Goal: Information Seeking & Learning: Compare options

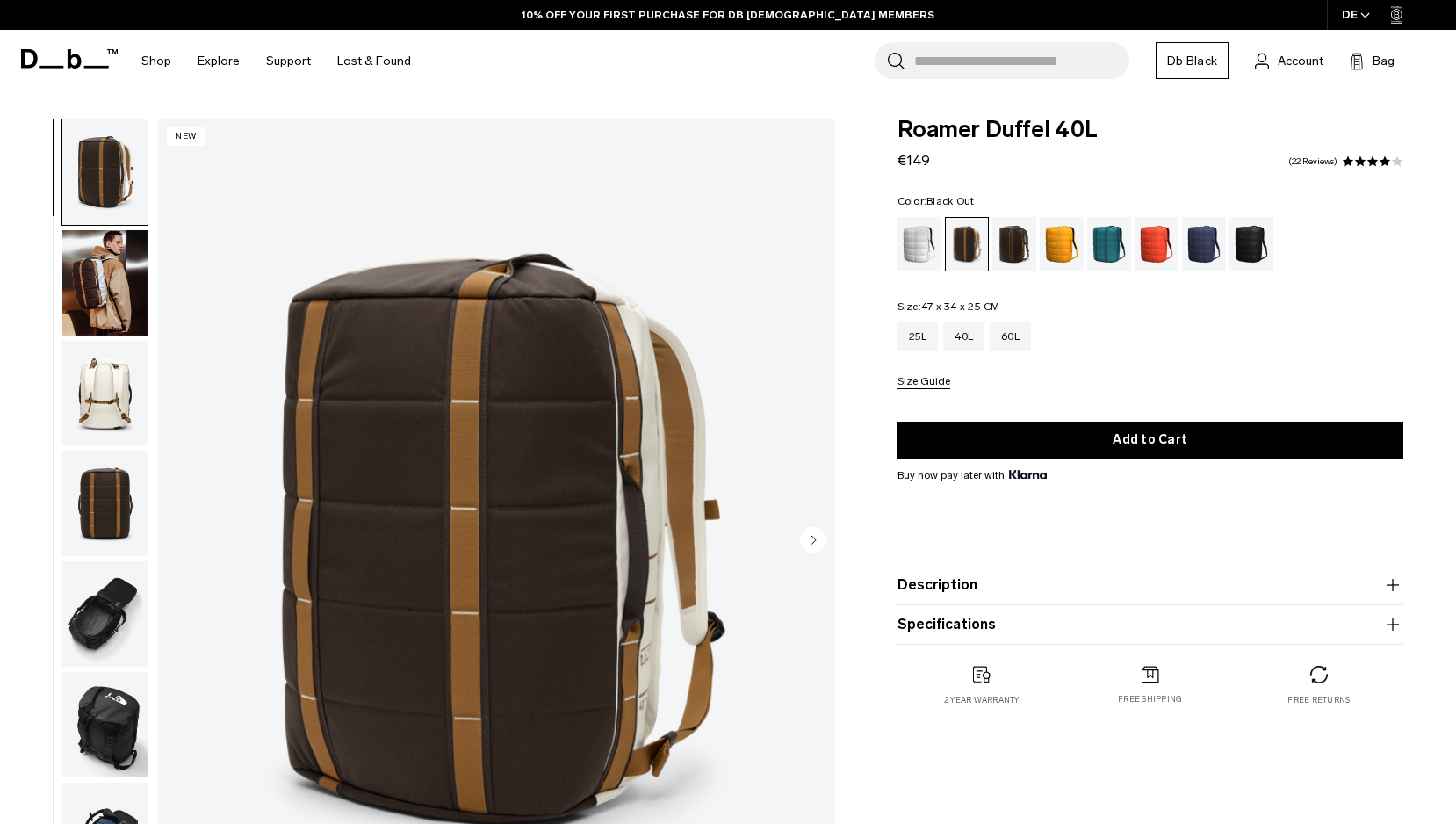
click at [1204, 242] on div "Blue Hour" at bounding box center [1204, 244] width 45 height 54
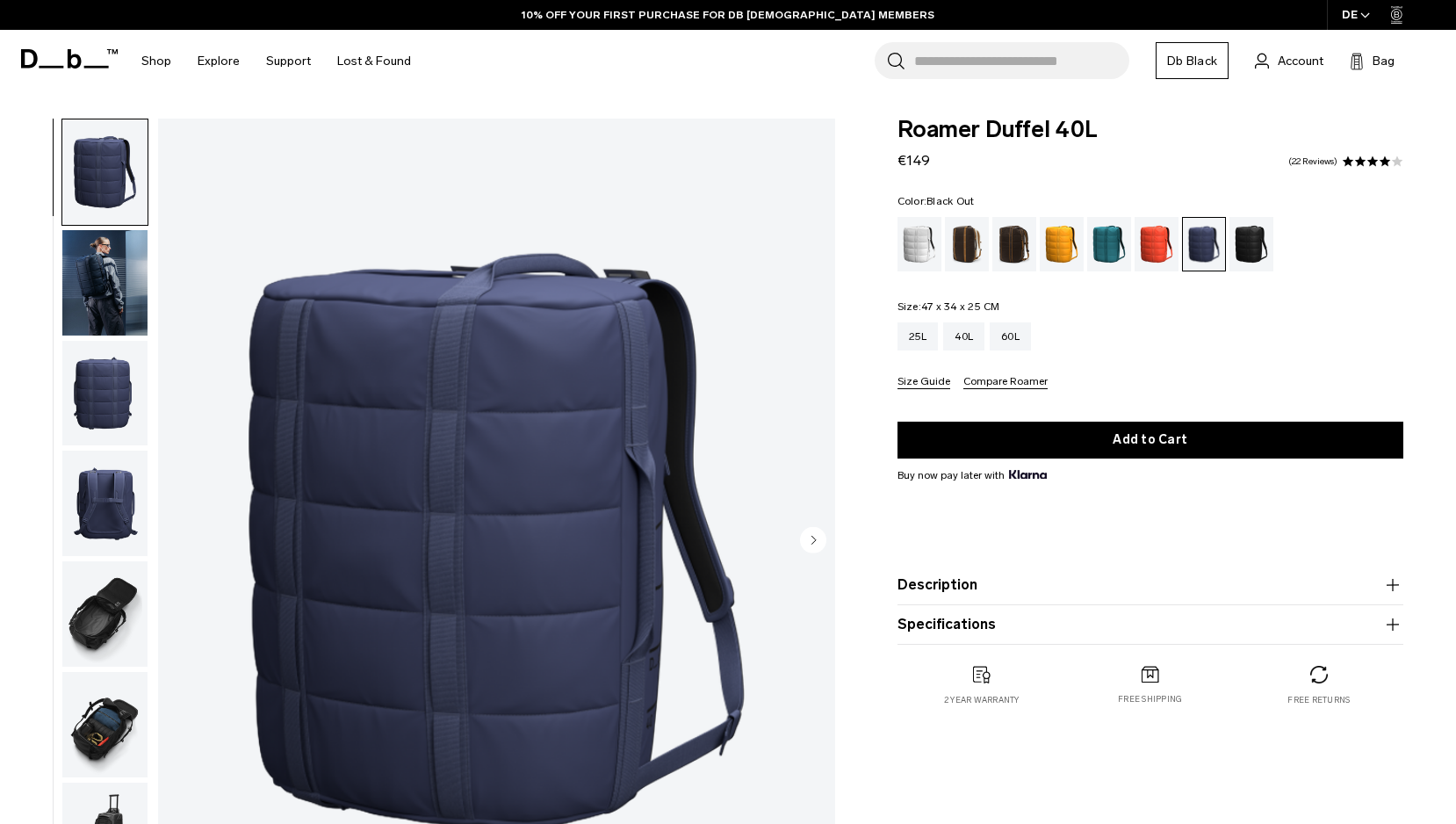
click at [1251, 246] on div "Black Out" at bounding box center [1252, 244] width 45 height 54
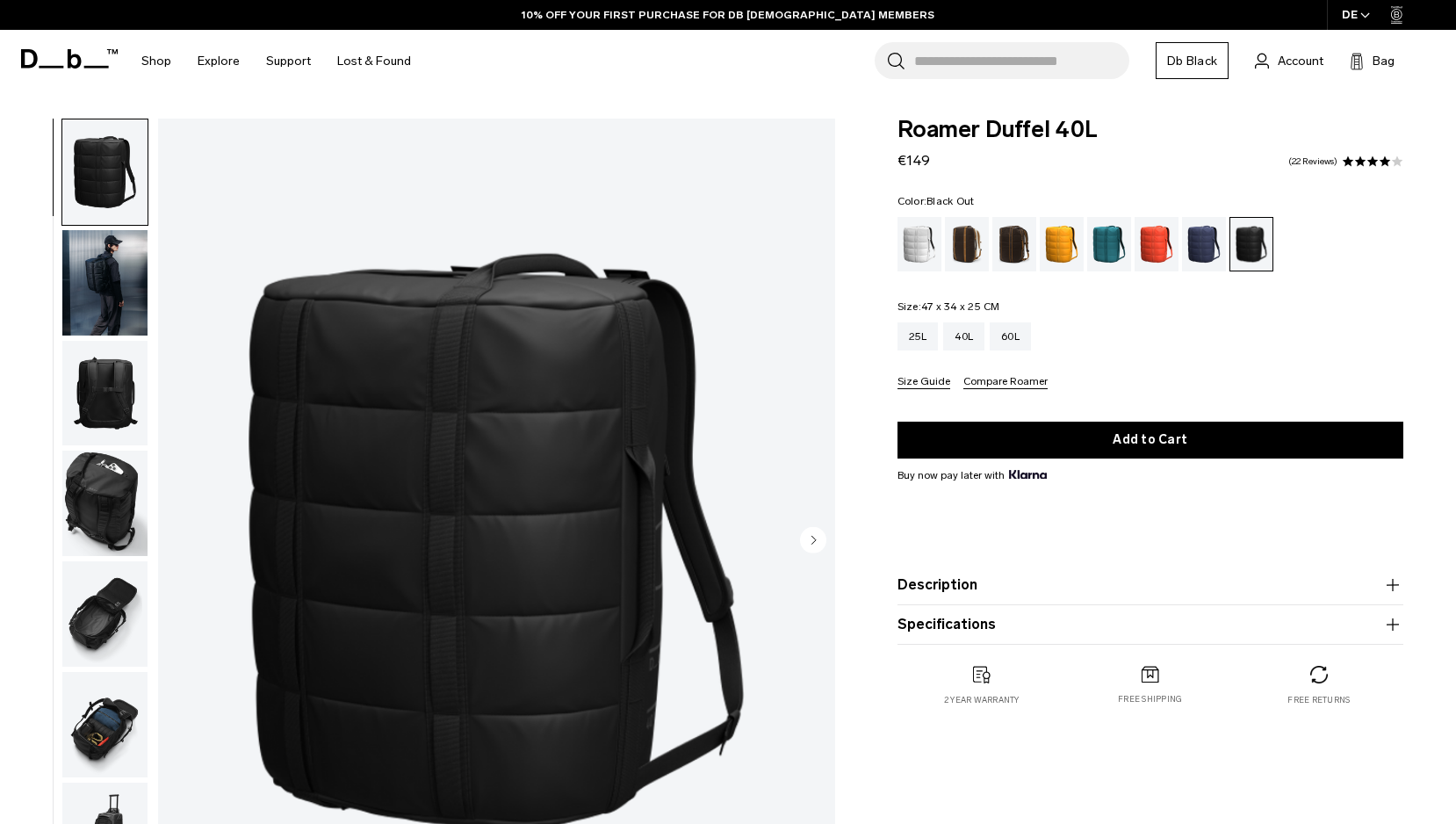
click at [97, 484] on img "button" at bounding box center [105, 503] width 85 height 105
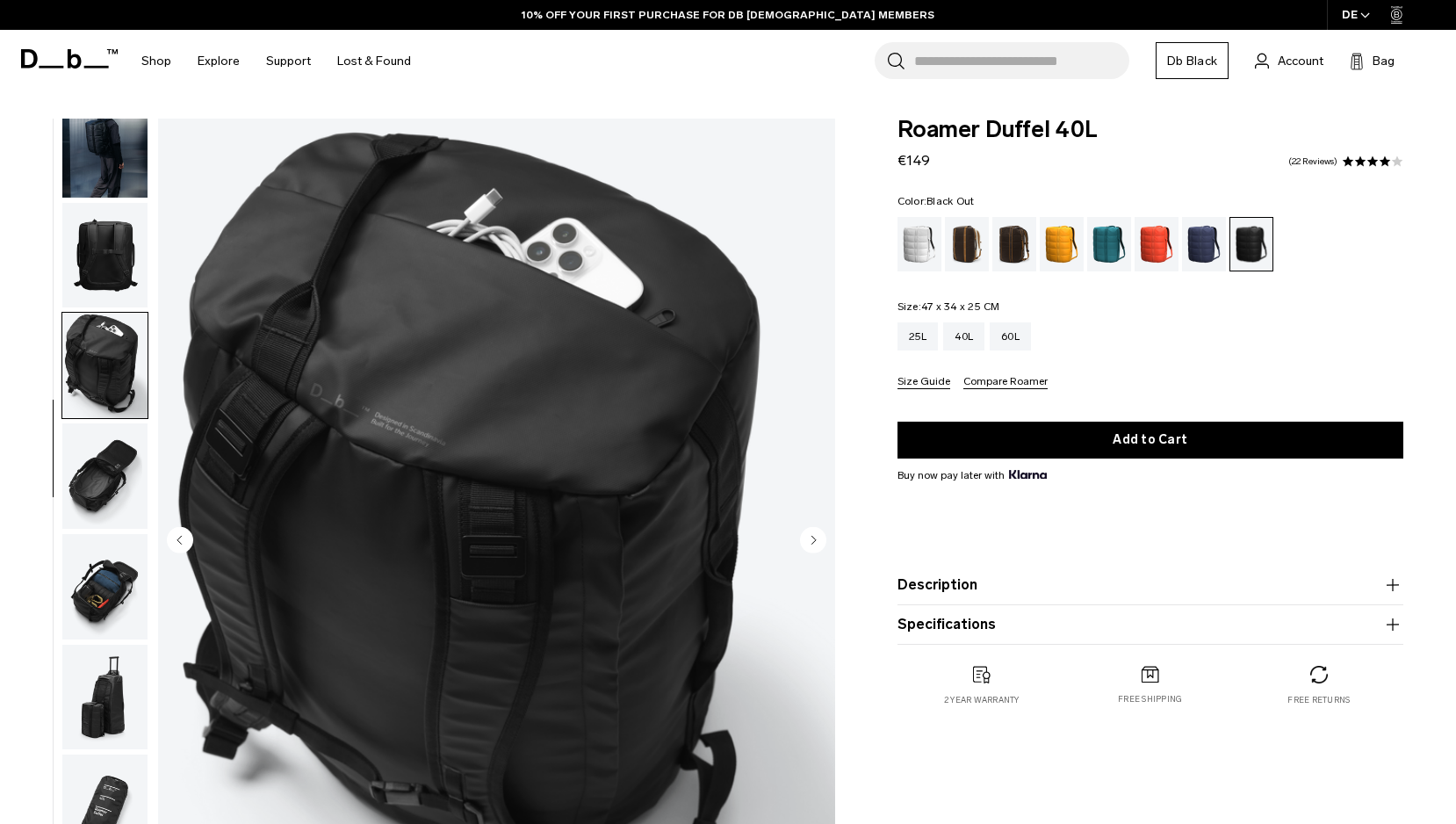
scroll to position [152, 0]
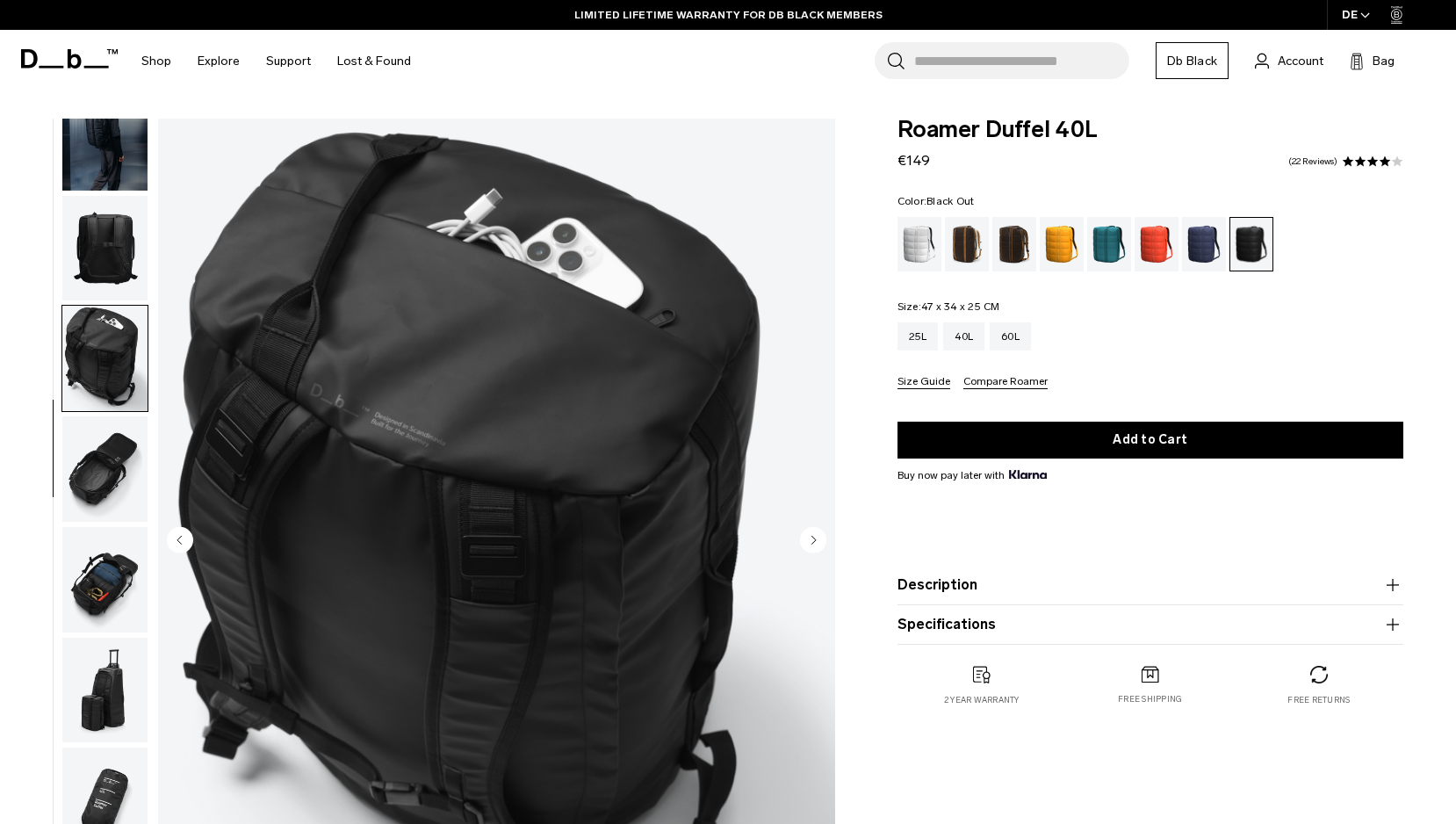
click at [98, 468] on img "button" at bounding box center [105, 469] width 85 height 105
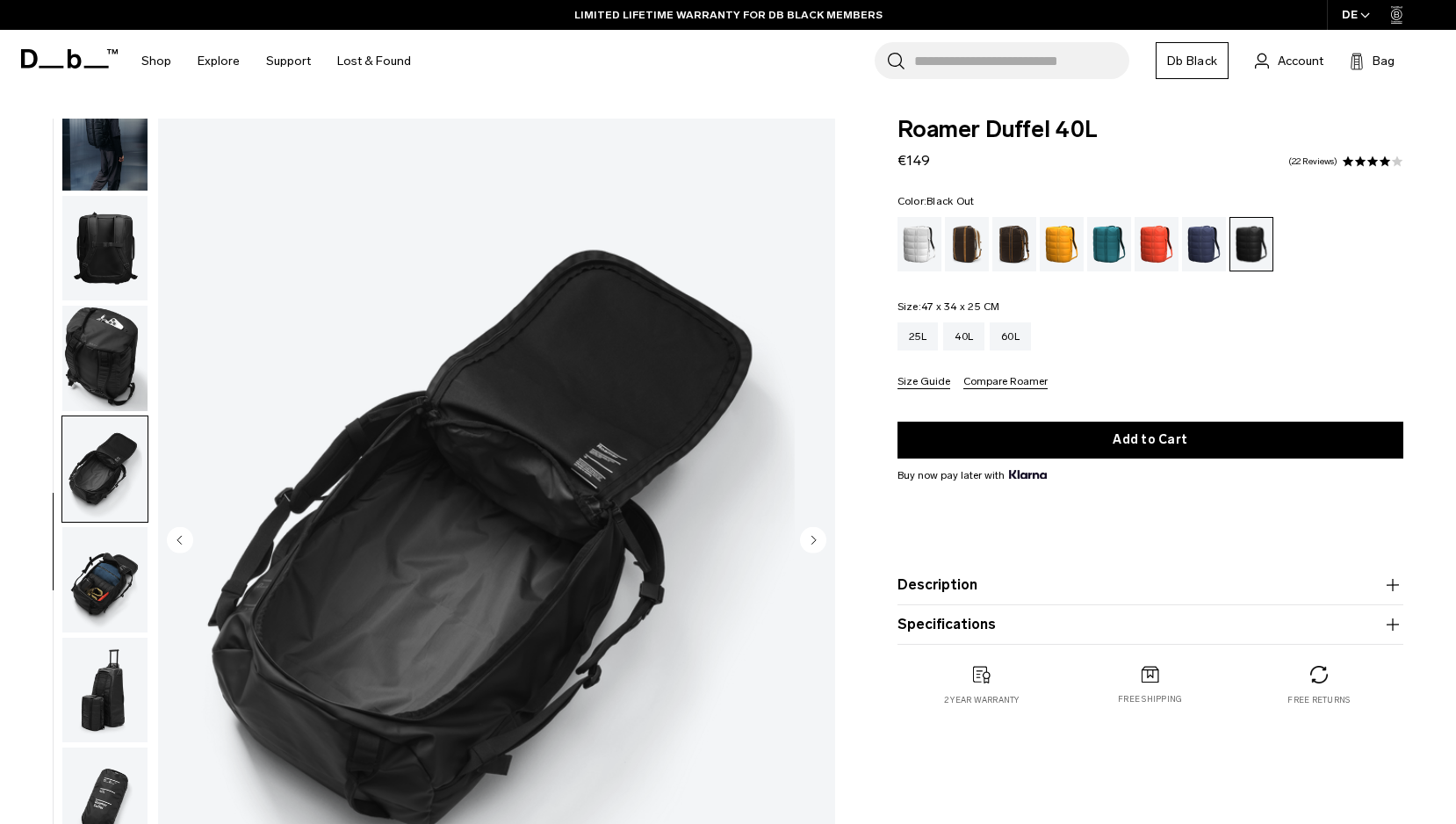
click at [122, 581] on img "button" at bounding box center [105, 579] width 85 height 105
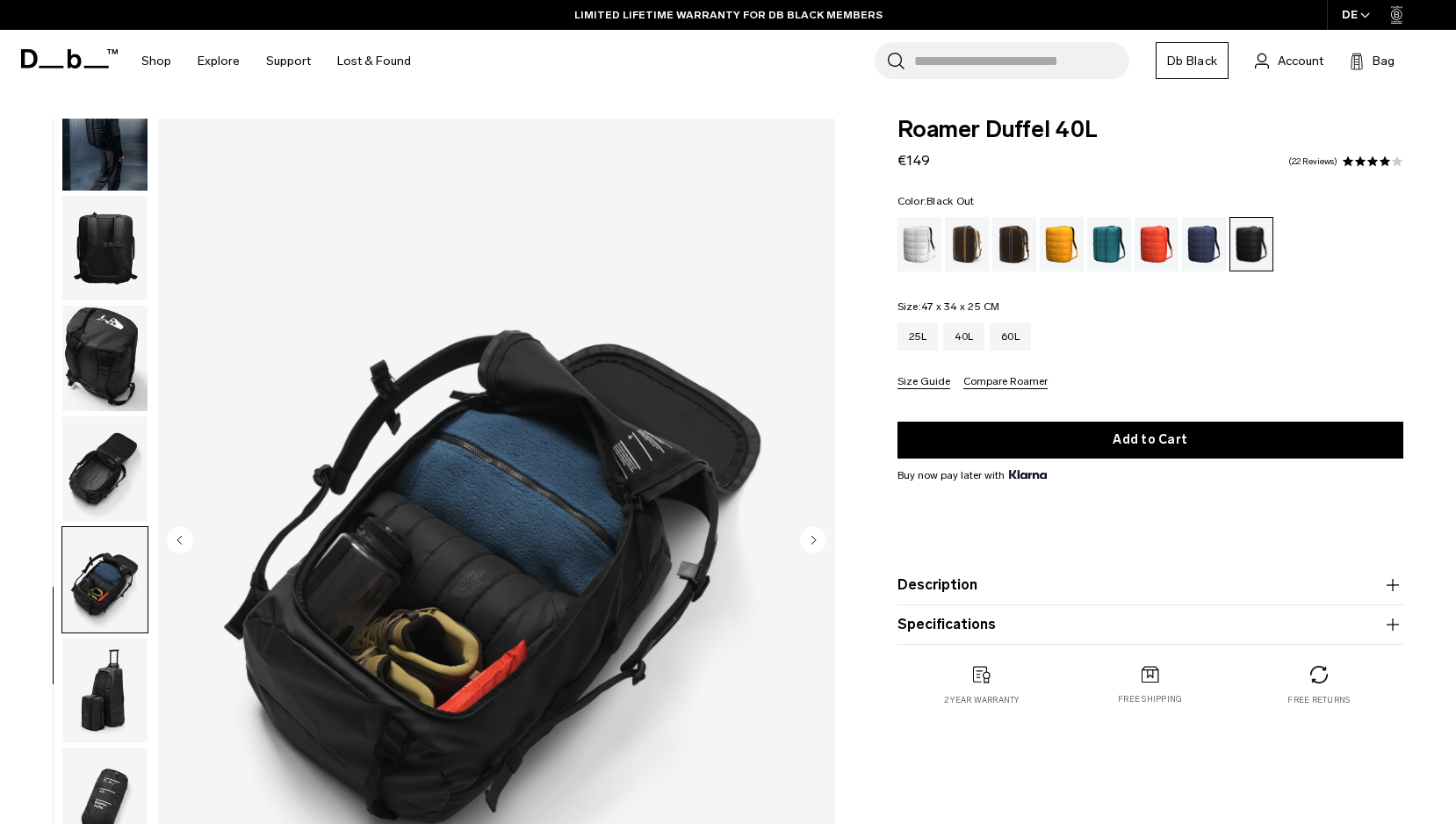
click at [104, 691] on img "button" at bounding box center [105, 690] width 85 height 105
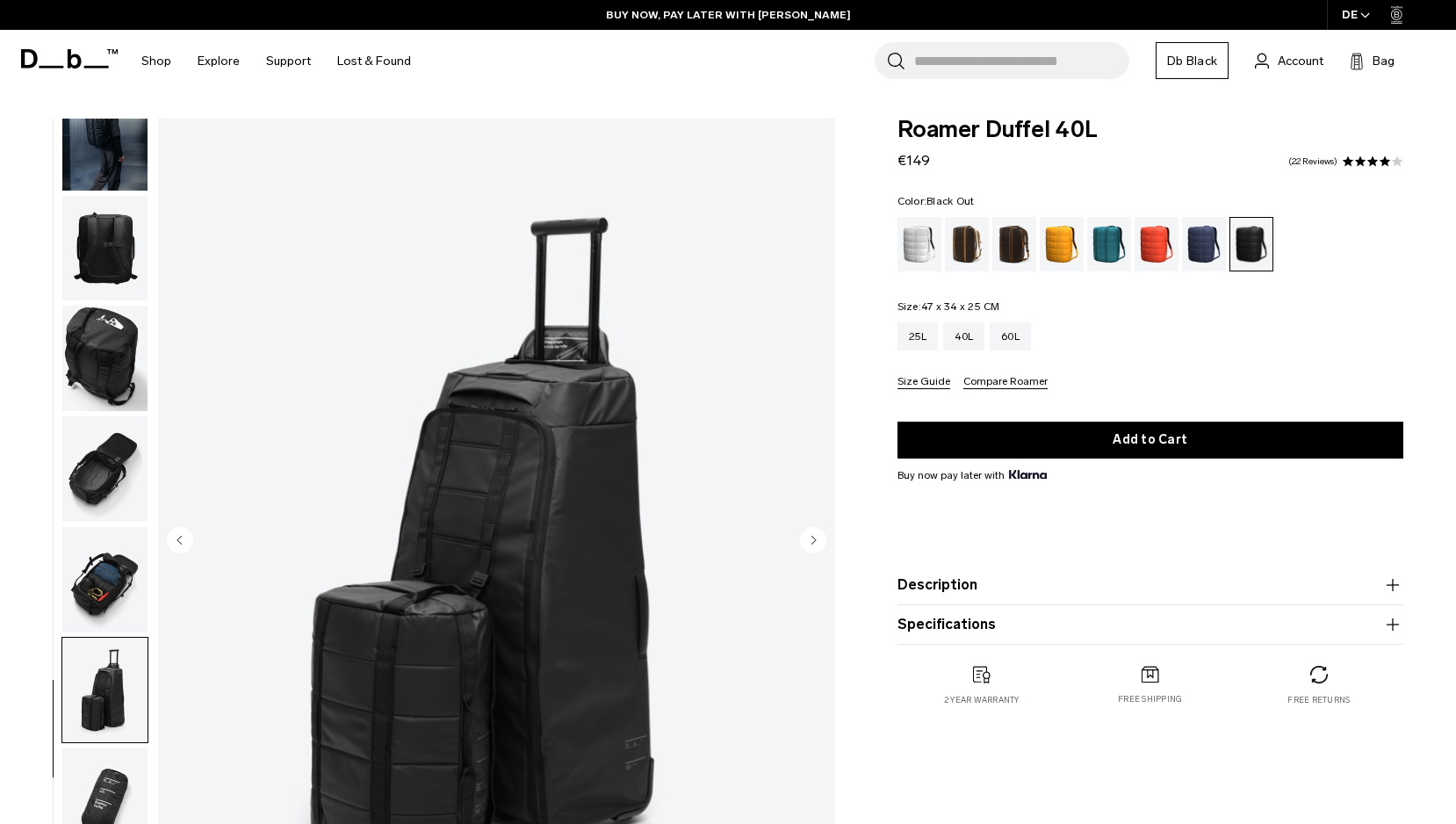
click at [112, 798] on img "button" at bounding box center [105, 801] width 85 height 105
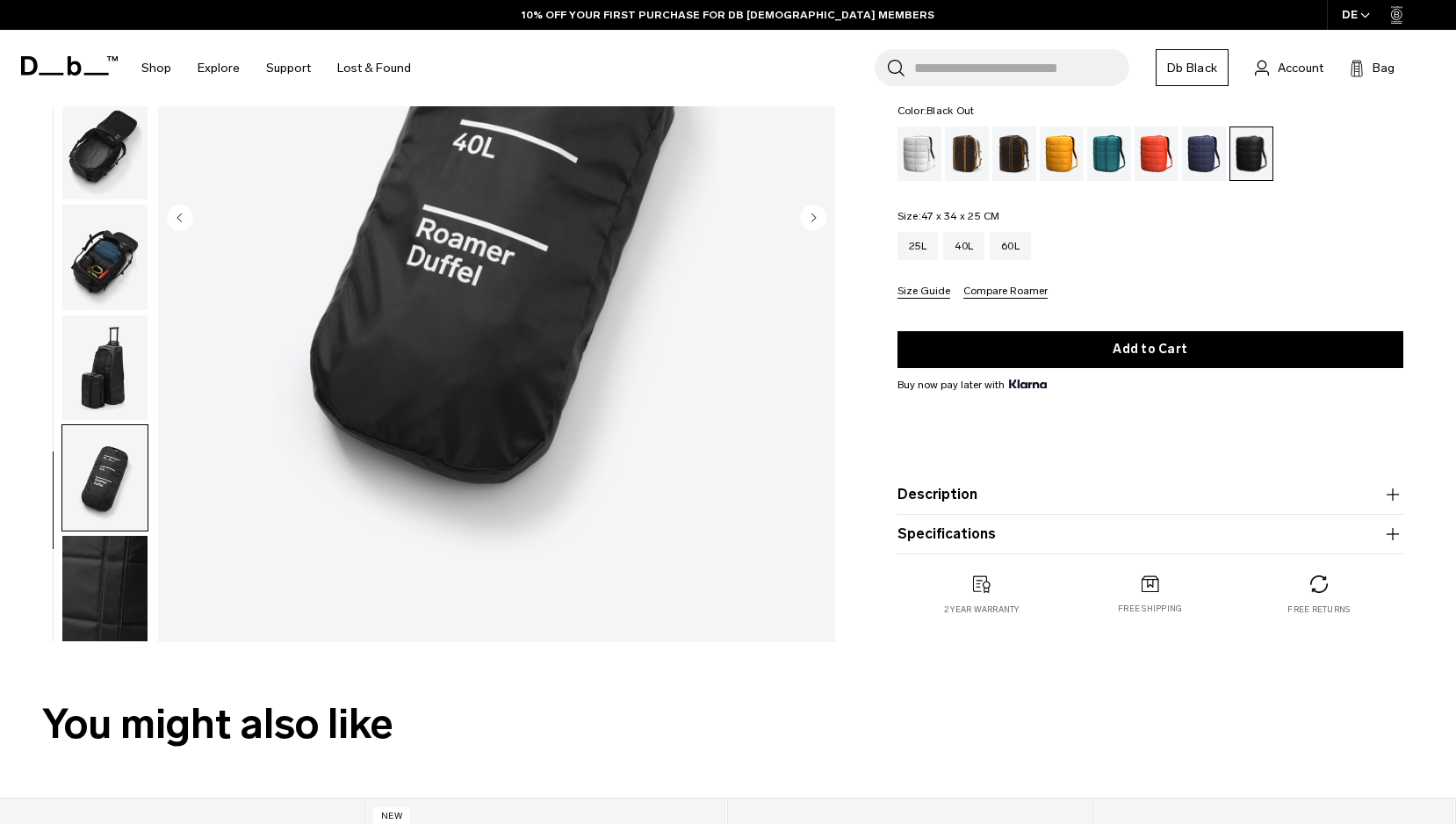
scroll to position [337, 0]
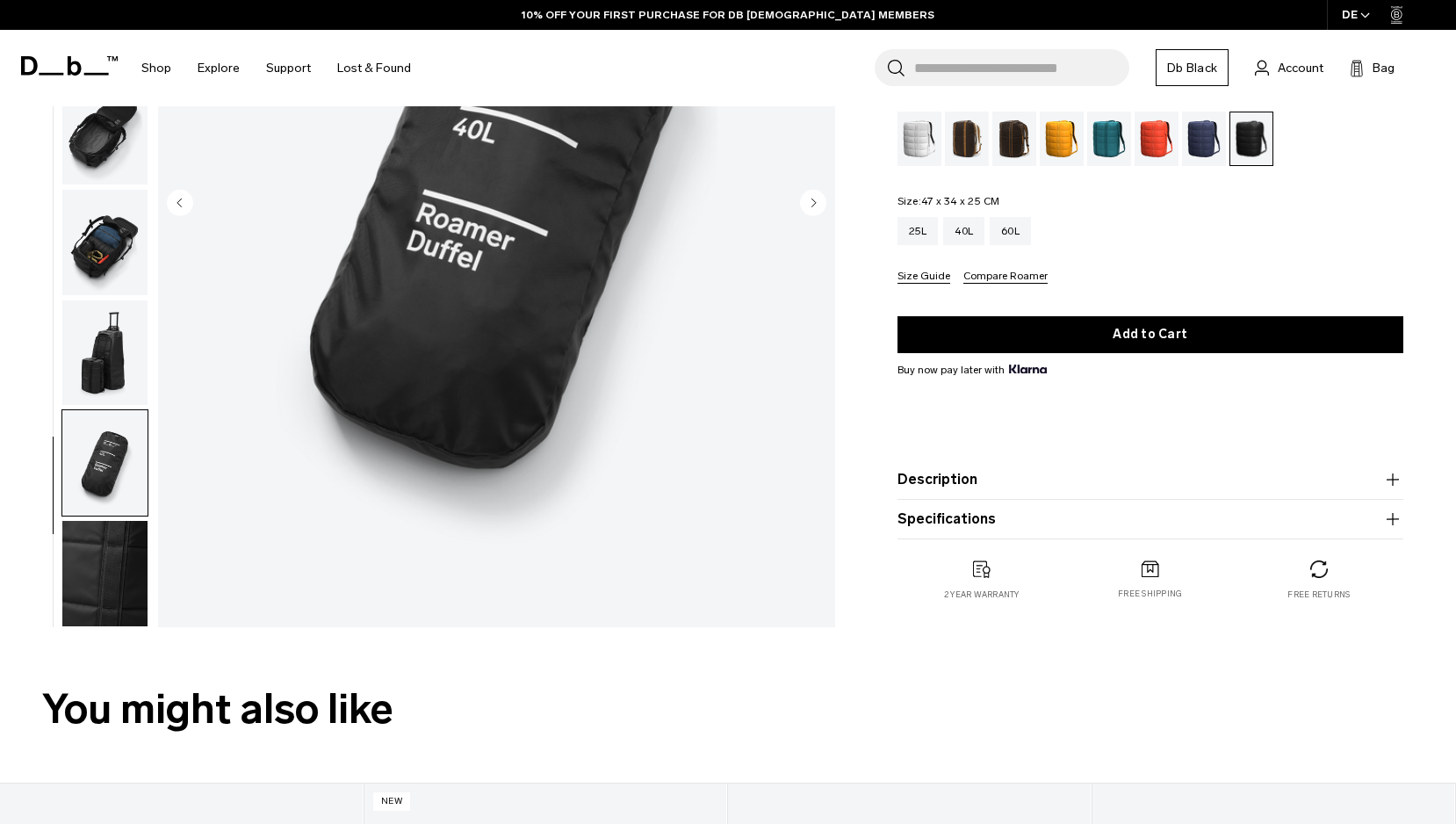
click at [99, 581] on img "button" at bounding box center [105, 574] width 85 height 105
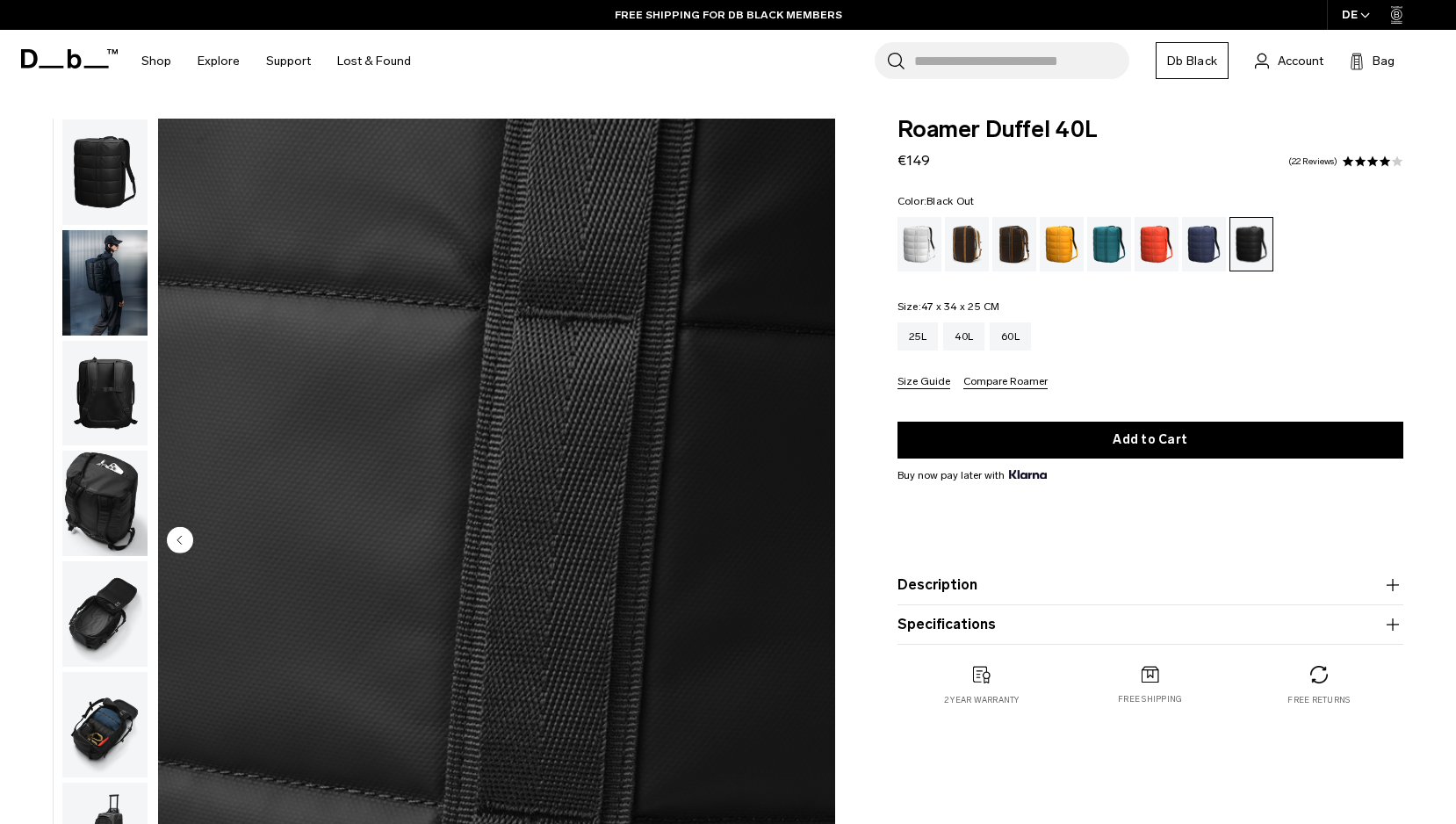
scroll to position [0, 0]
click at [112, 288] on img "button" at bounding box center [105, 283] width 85 height 105
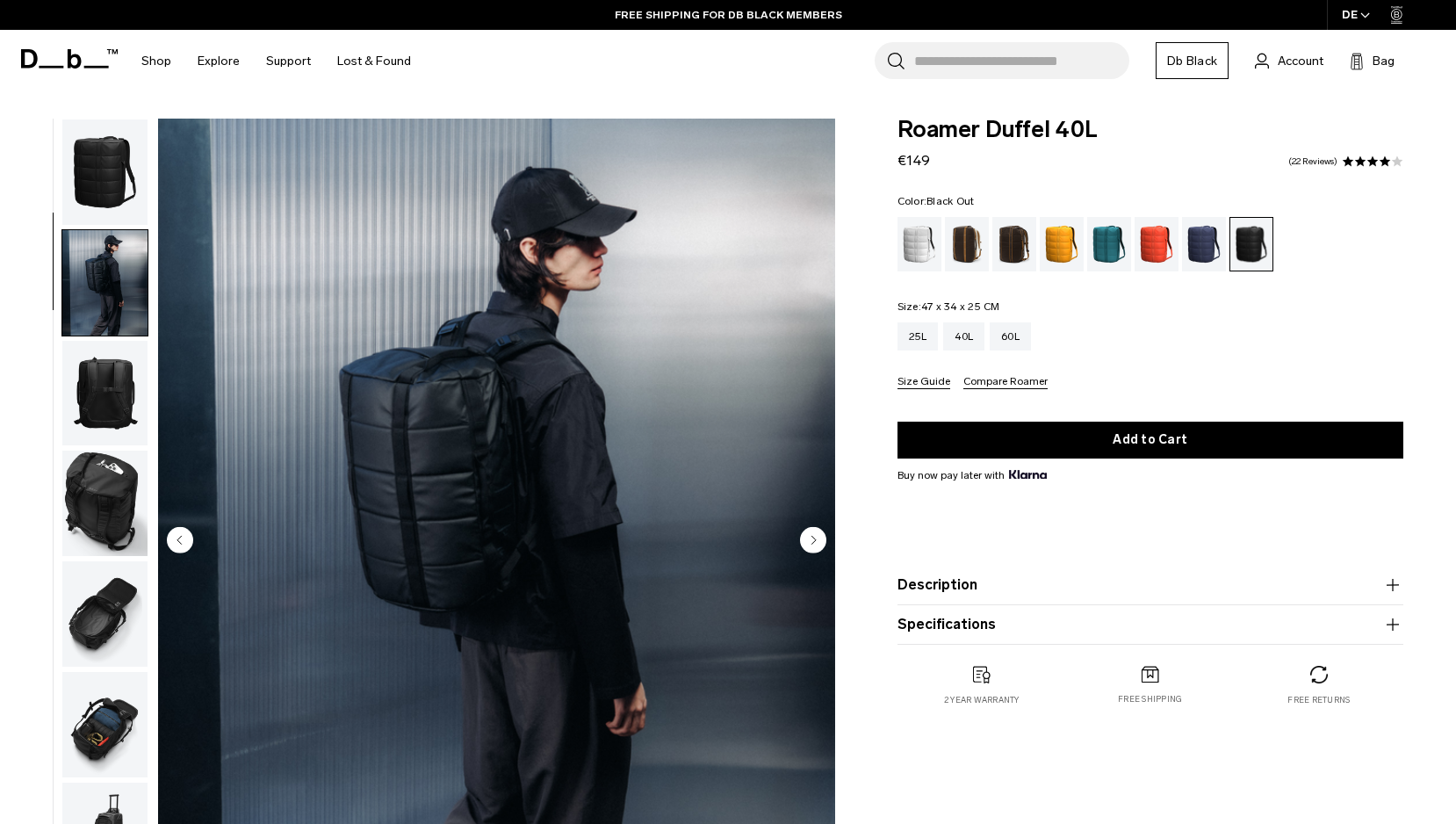
scroll to position [112, 0]
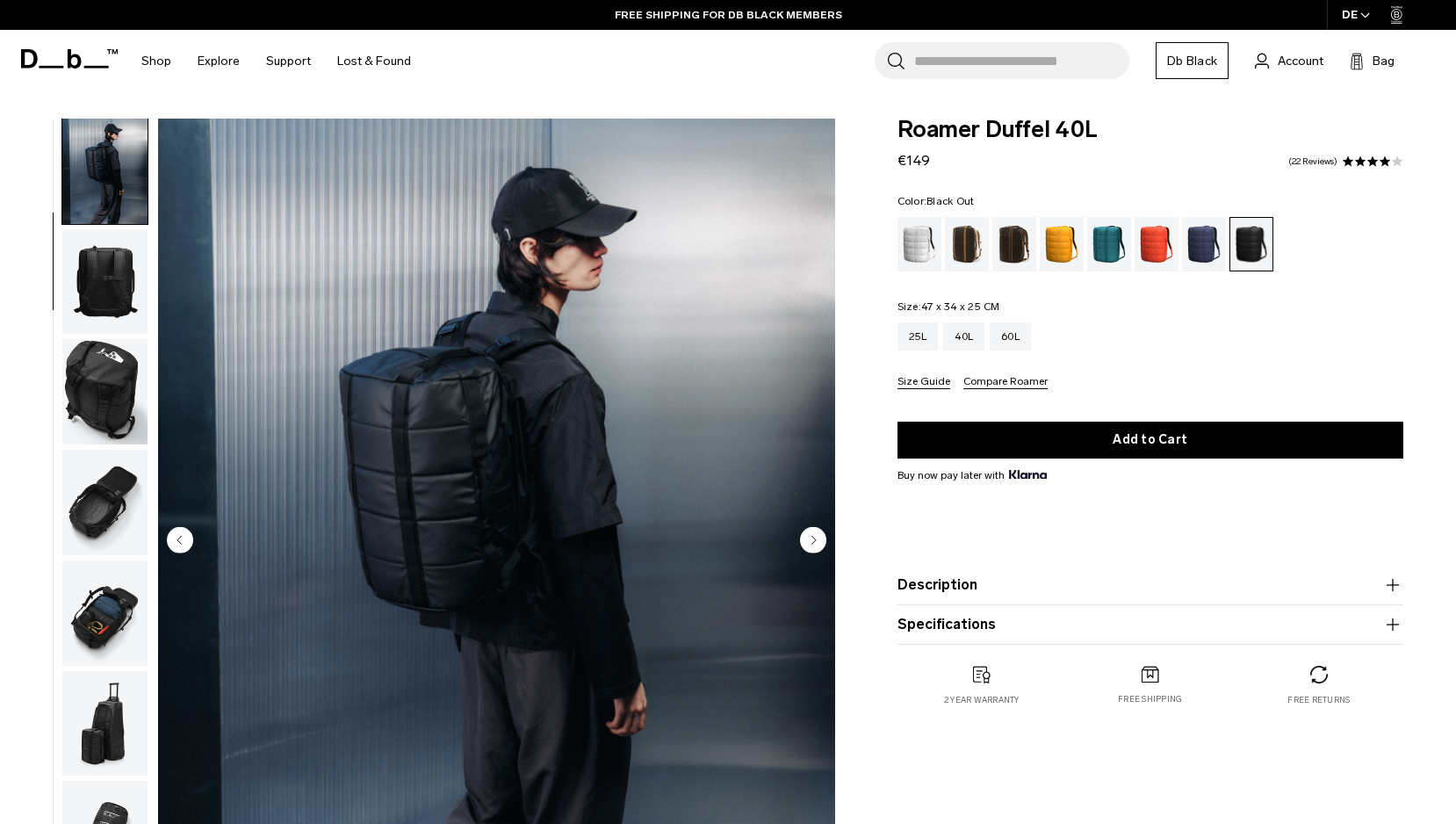
click at [91, 174] on img "button" at bounding box center [105, 172] width 85 height 105
click at [111, 632] on img "button" at bounding box center [105, 613] width 85 height 105
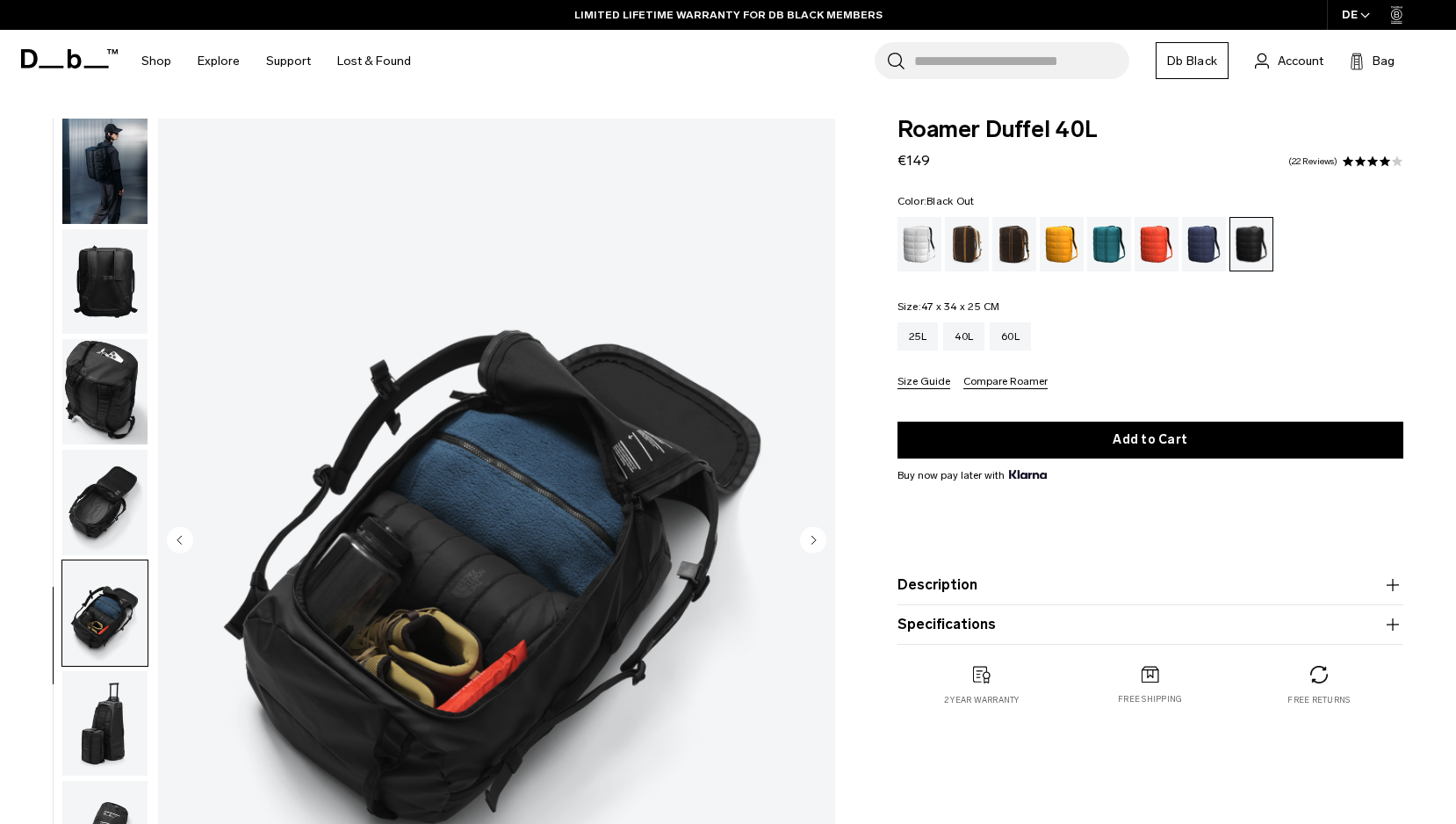
scroll to position [152, 0]
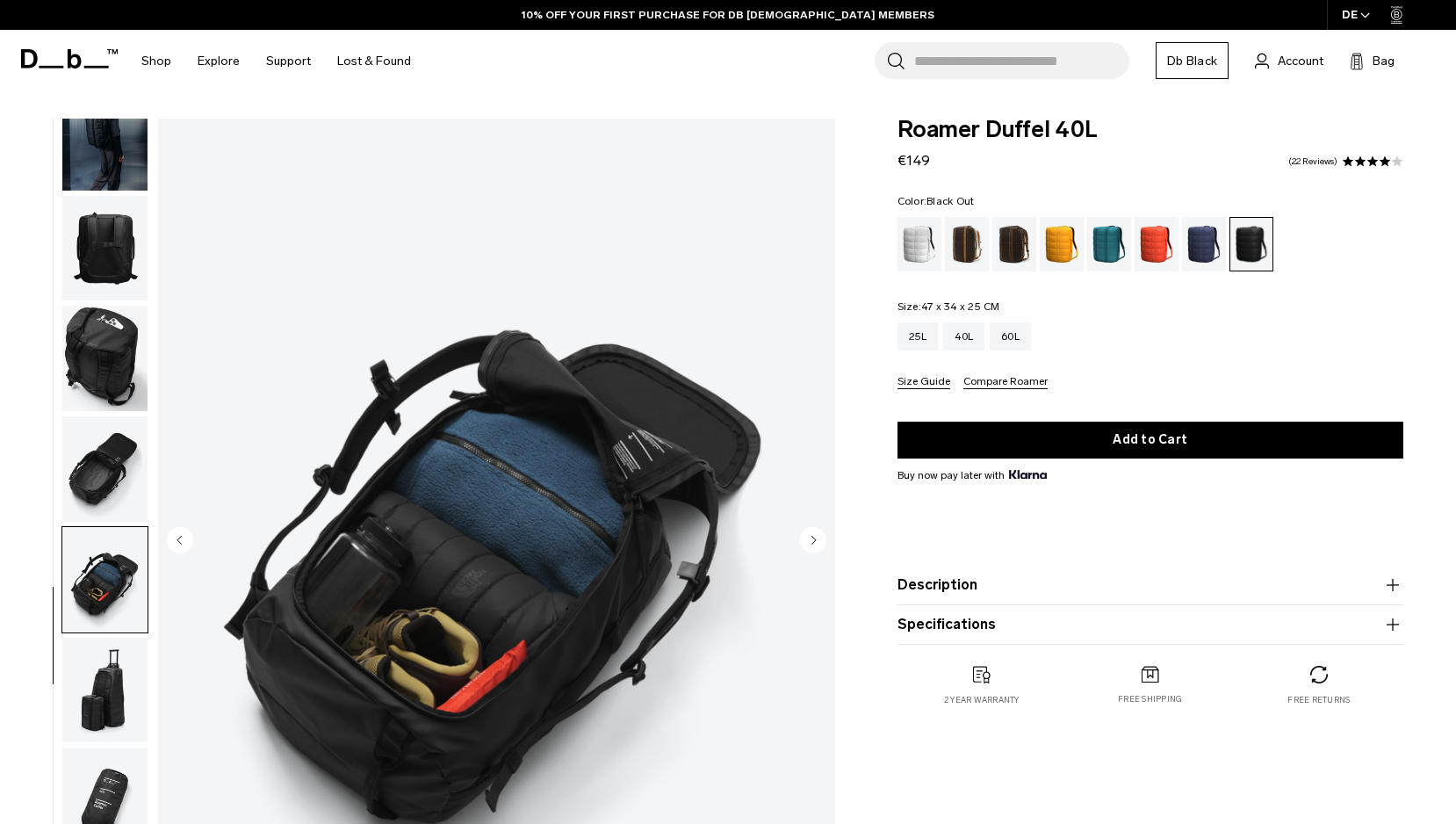
click at [1391, 623] on icon "button" at bounding box center [1392, 624] width 21 height 21
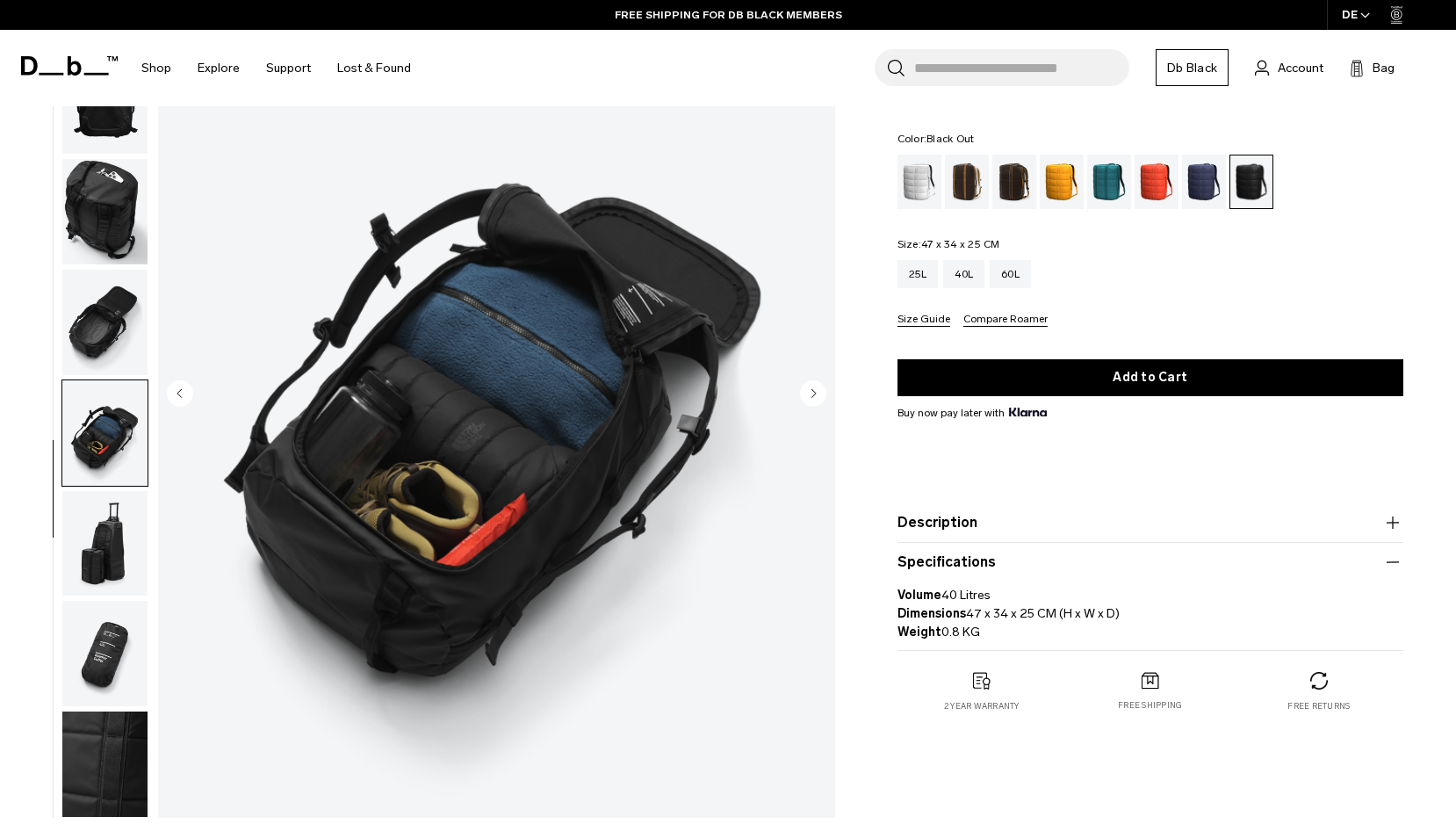
scroll to position [154, 0]
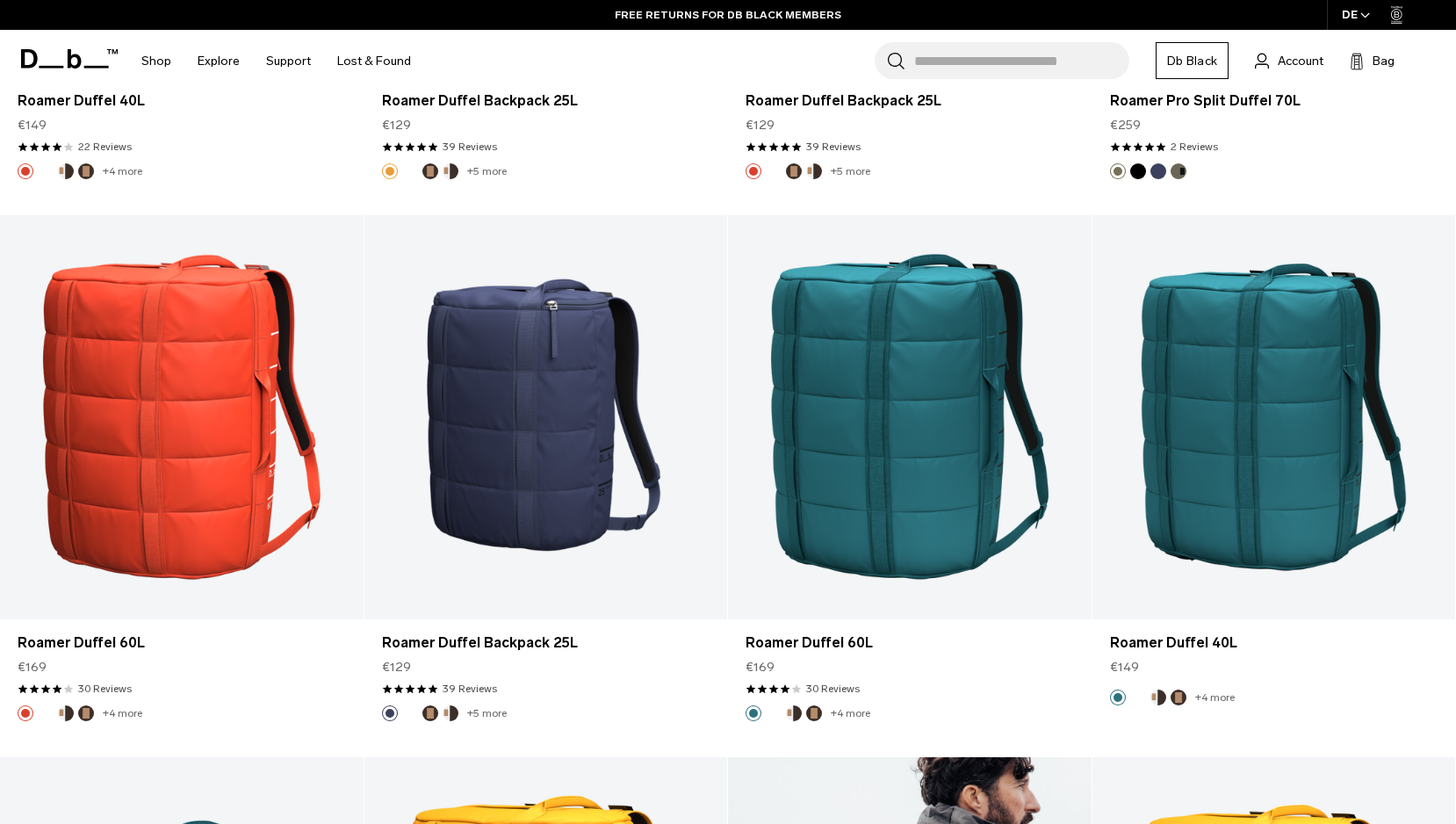
scroll to position [3582, 0]
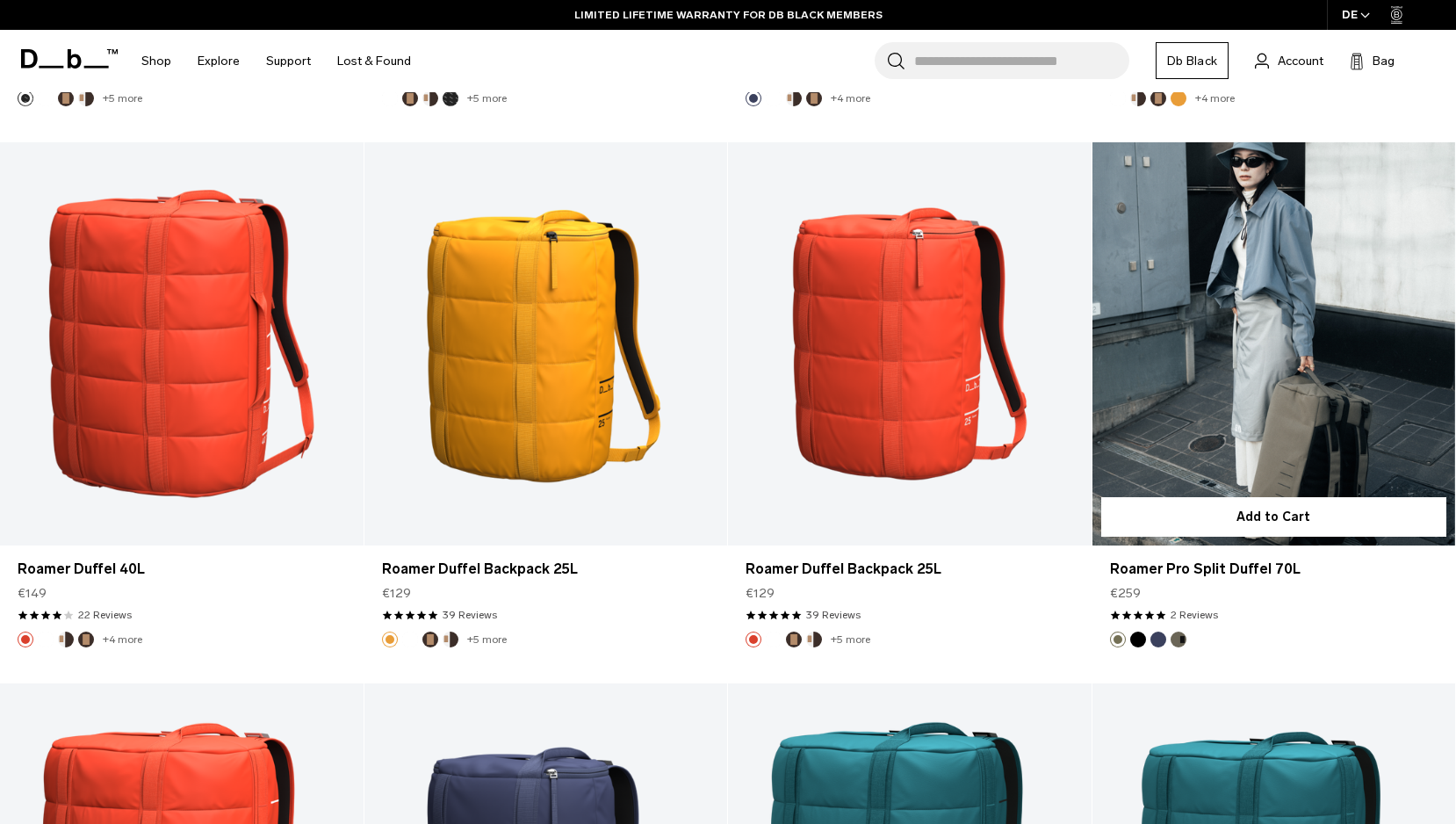
click at [1277, 301] on link "Roamer Pro Split Duffel 70L" at bounding box center [1274, 344] width 364 height 403
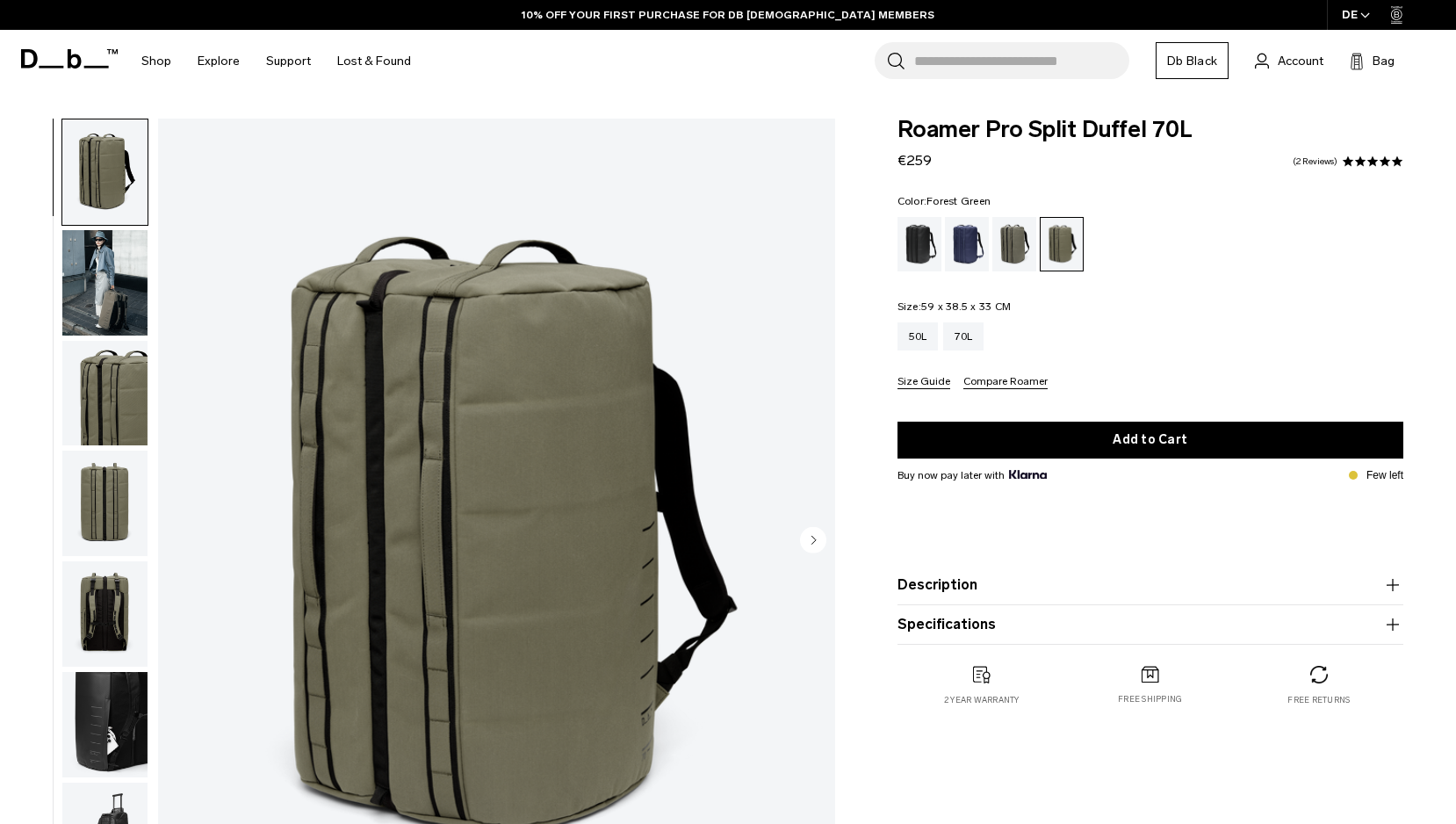
click at [1006, 244] on div "Forest Green" at bounding box center [1015, 244] width 45 height 54
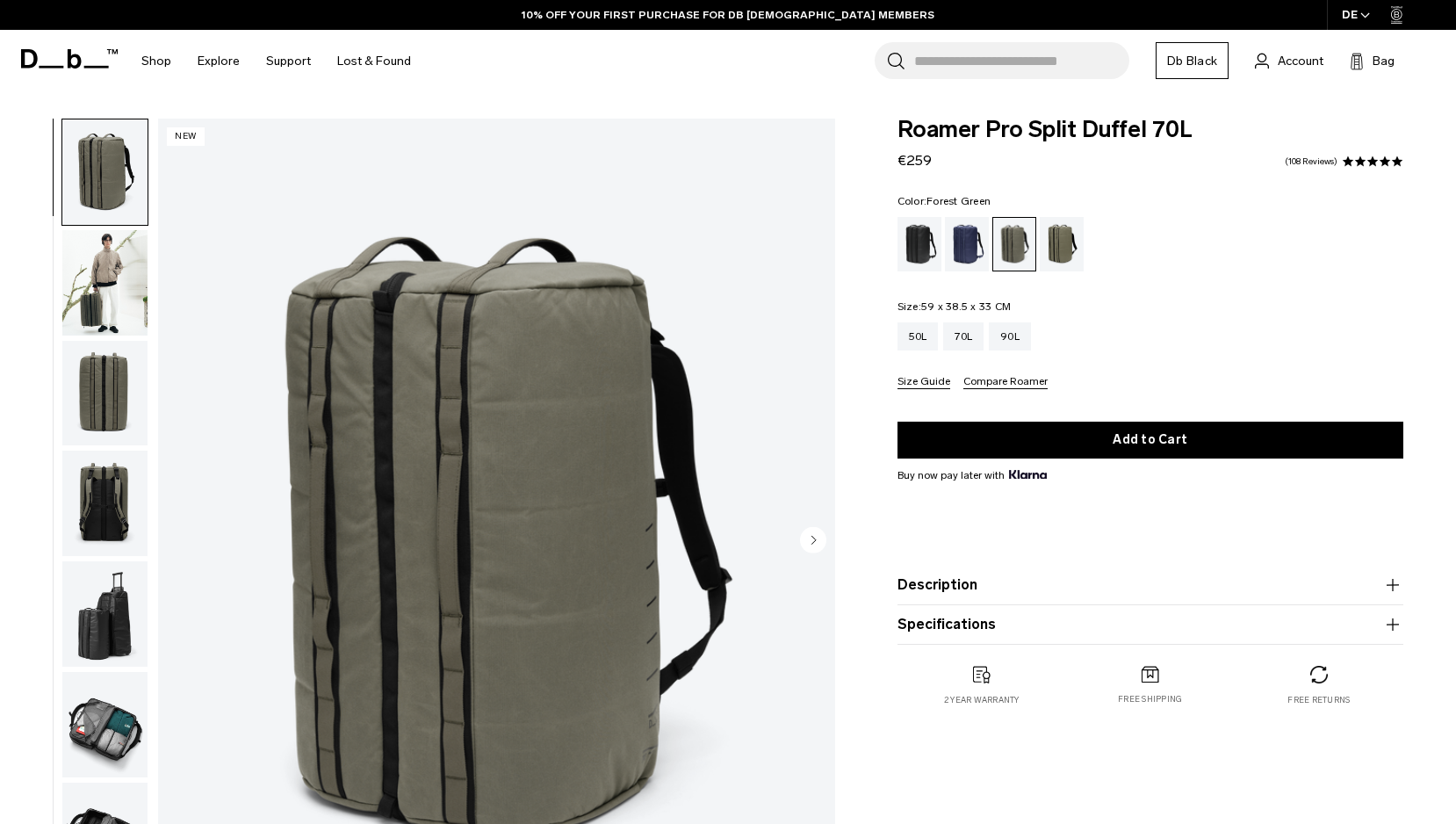
click at [84, 302] on img "button" at bounding box center [105, 283] width 85 height 105
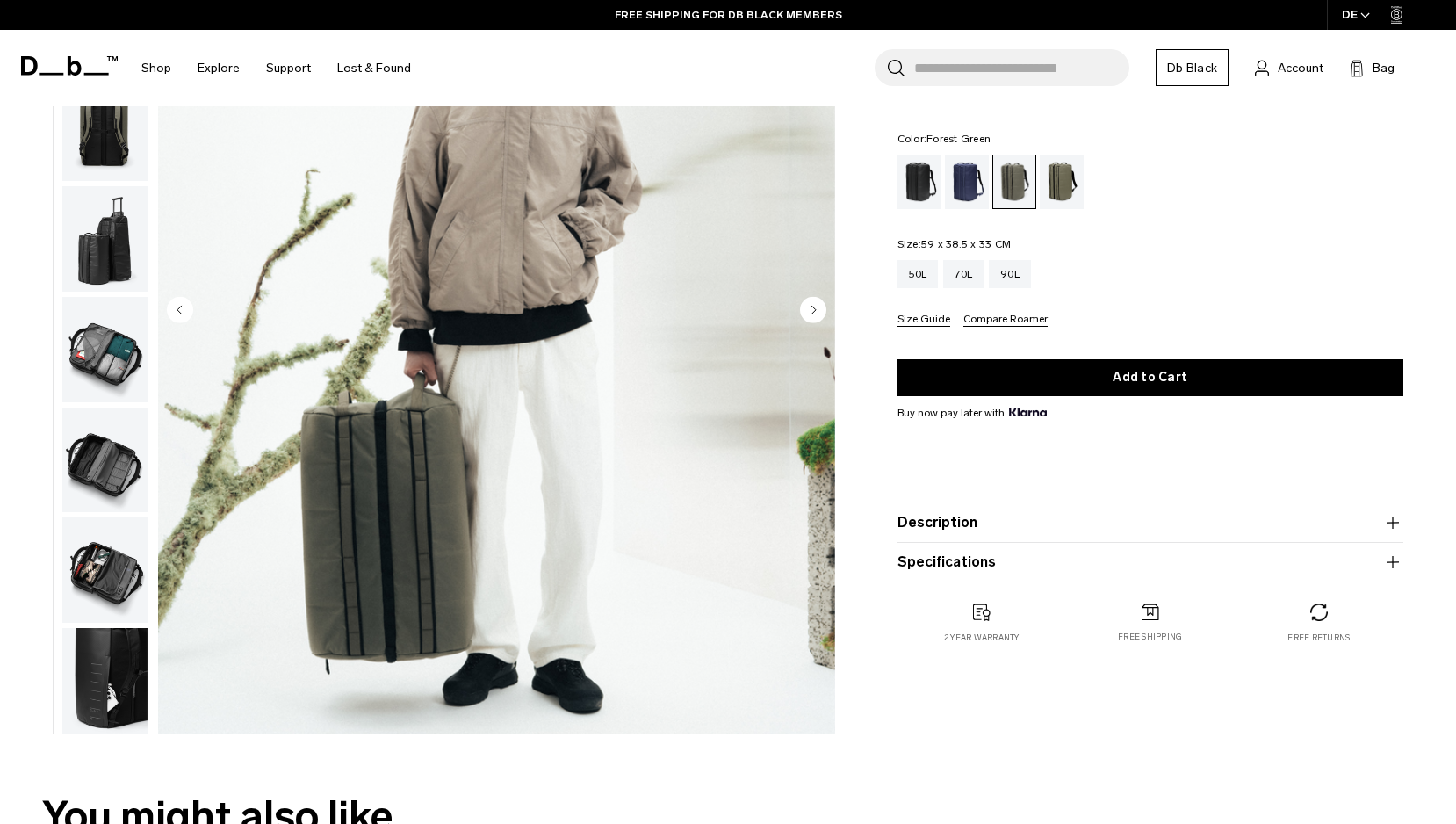
scroll to position [239, 0]
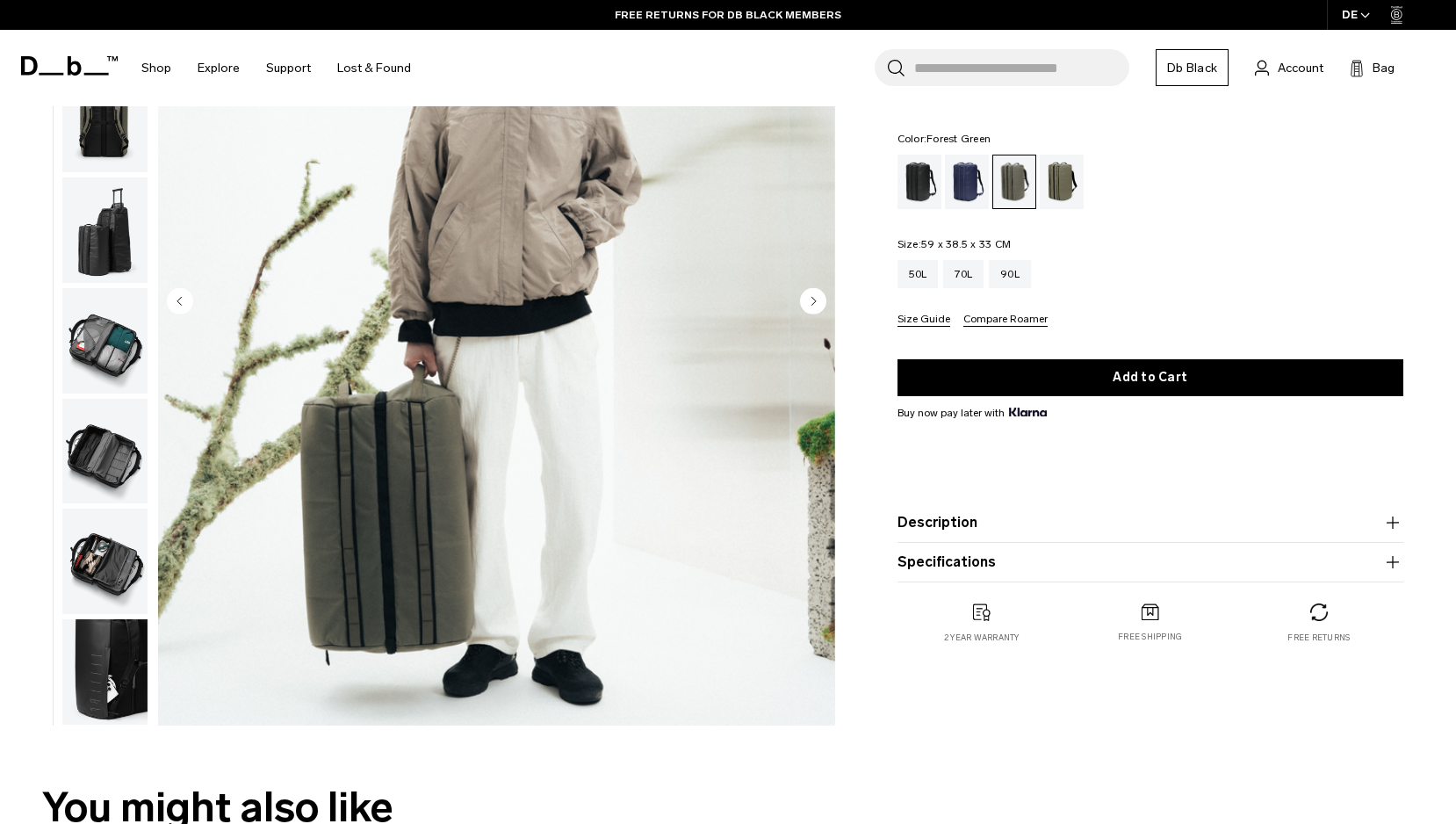
click at [90, 582] on img "button" at bounding box center [105, 562] width 85 height 105
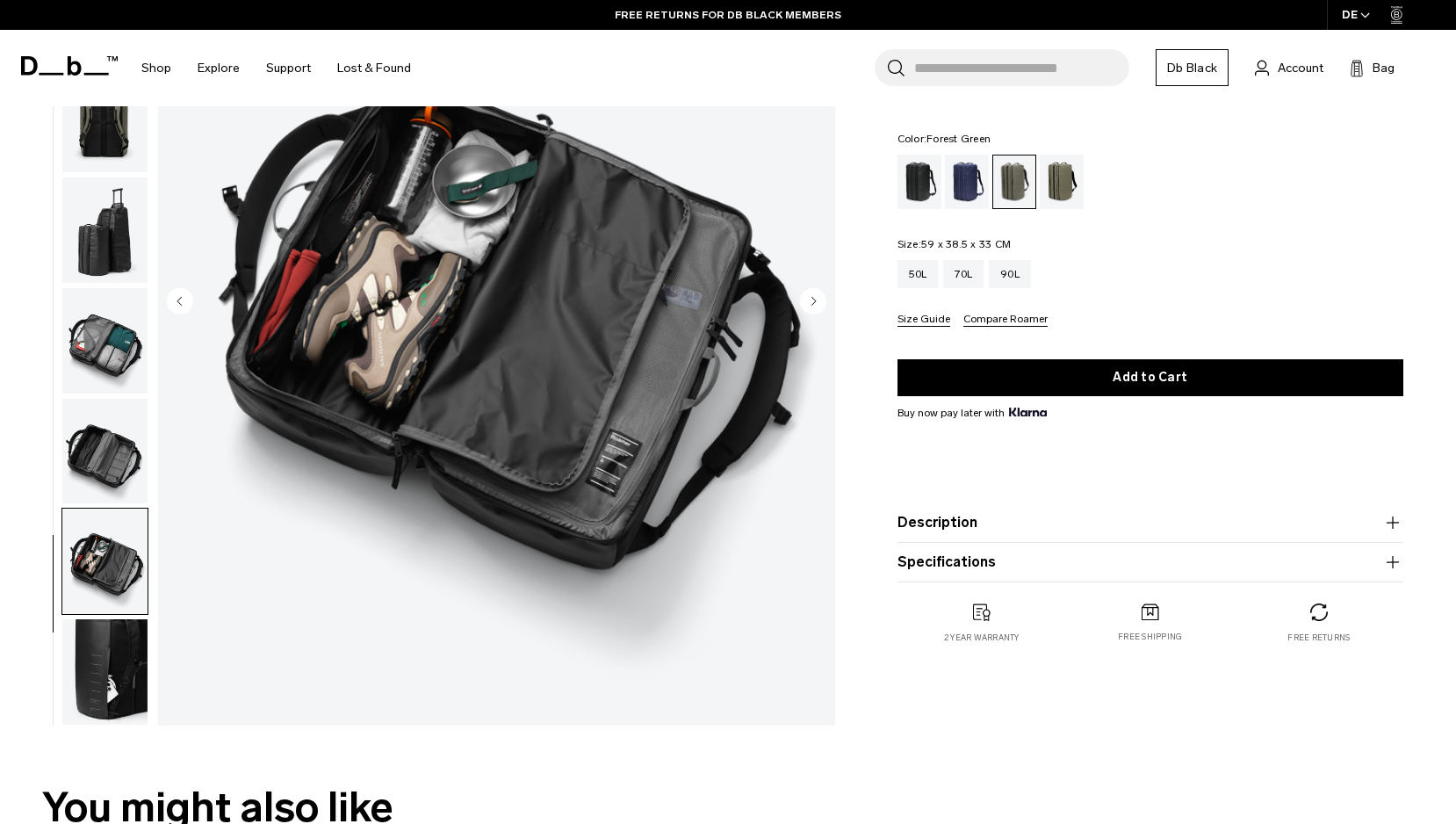
click at [106, 465] on img "button" at bounding box center [105, 451] width 85 height 105
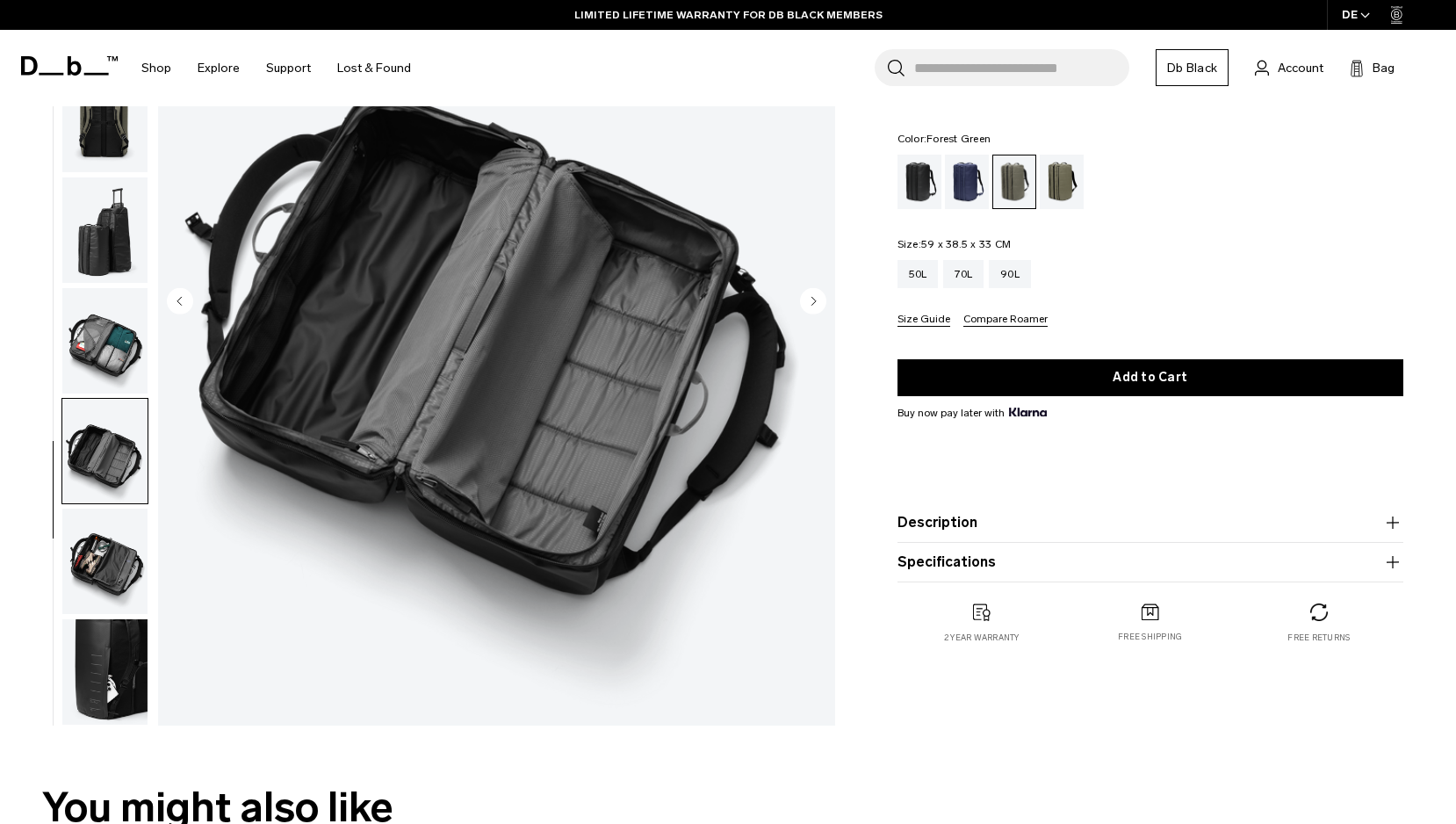
click at [118, 696] on img "button" at bounding box center [105, 672] width 85 height 105
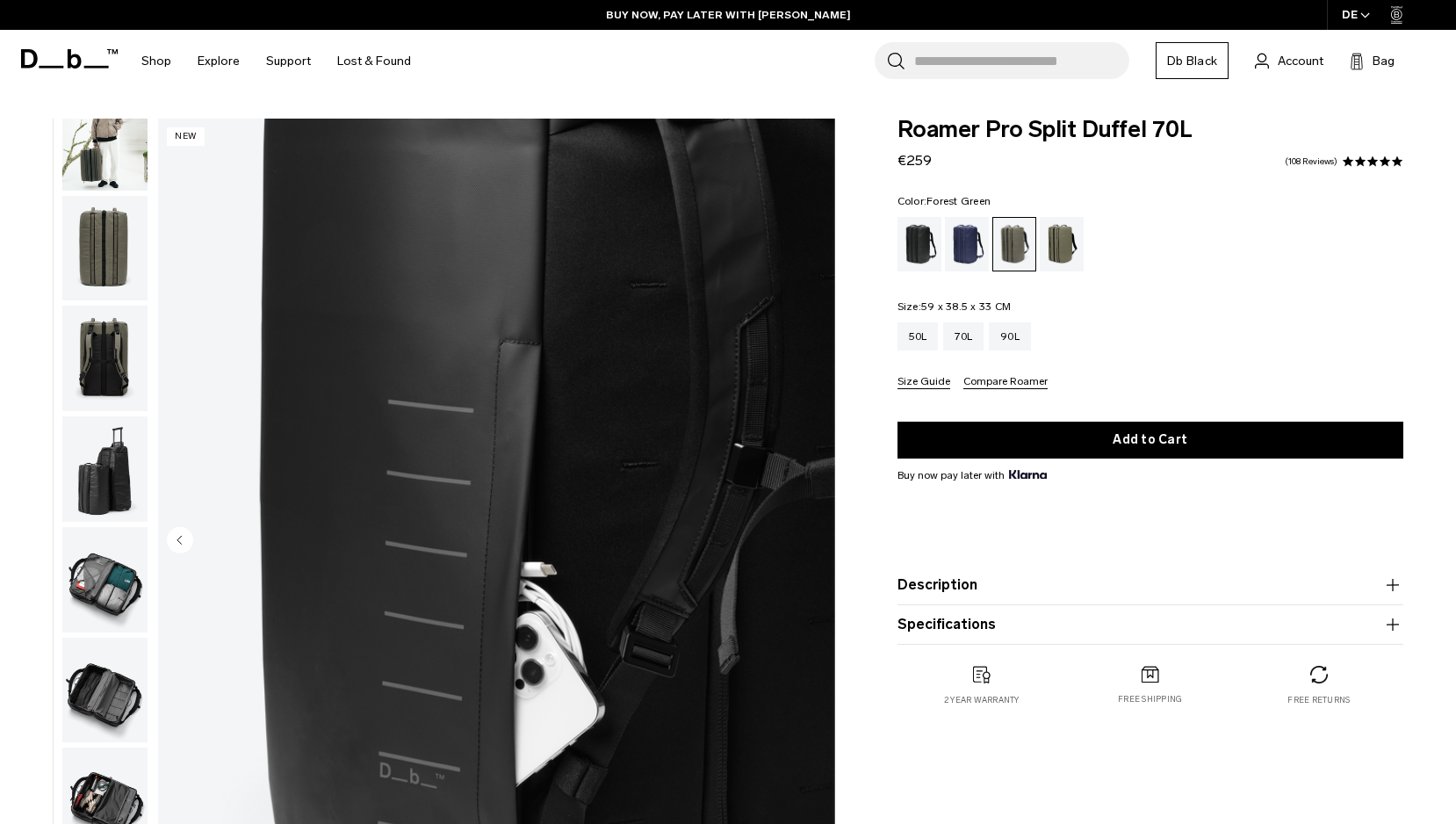
scroll to position [157, 0]
click at [111, 463] on img "button" at bounding box center [105, 469] width 85 height 105
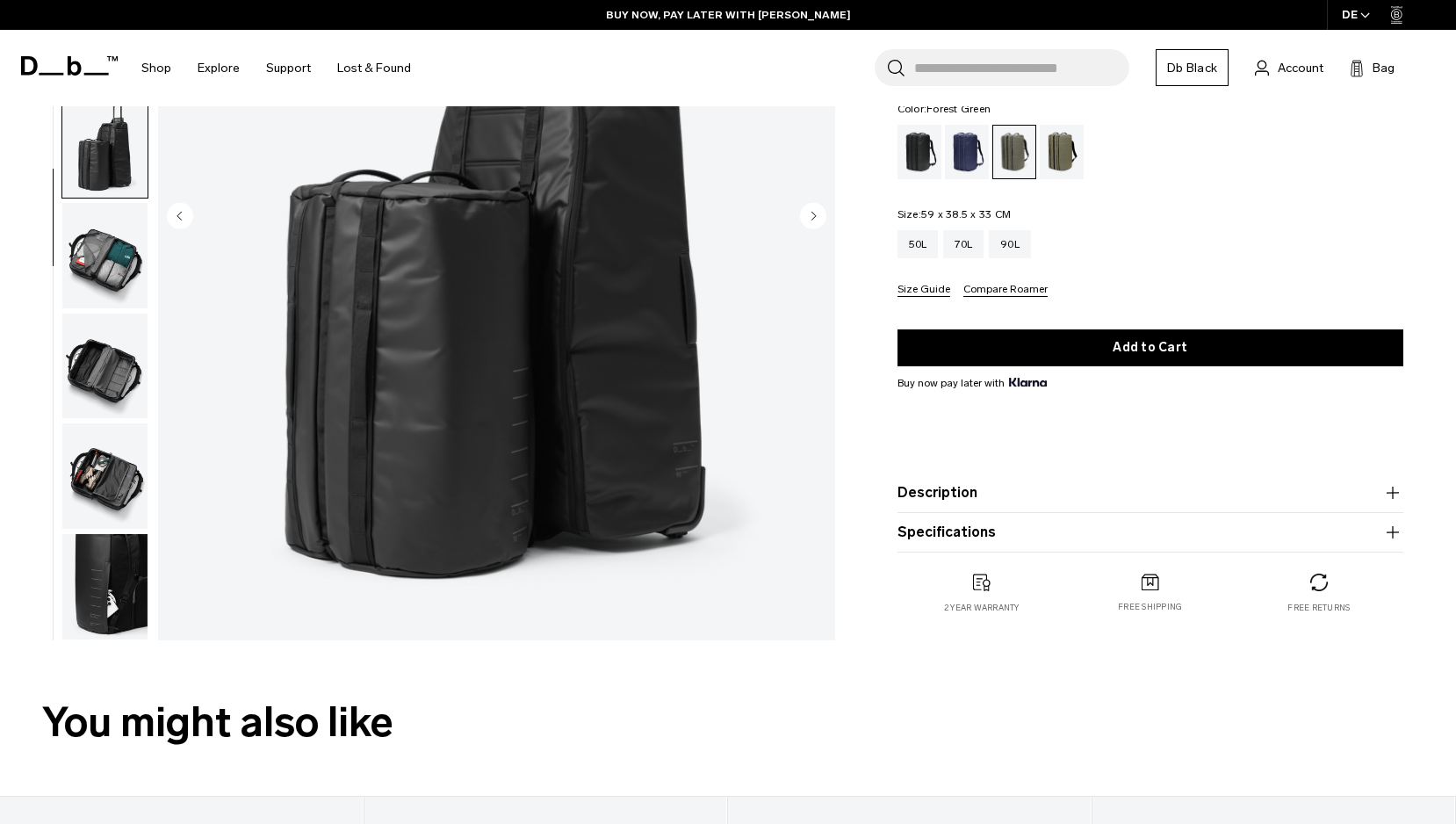
scroll to position [327, 0]
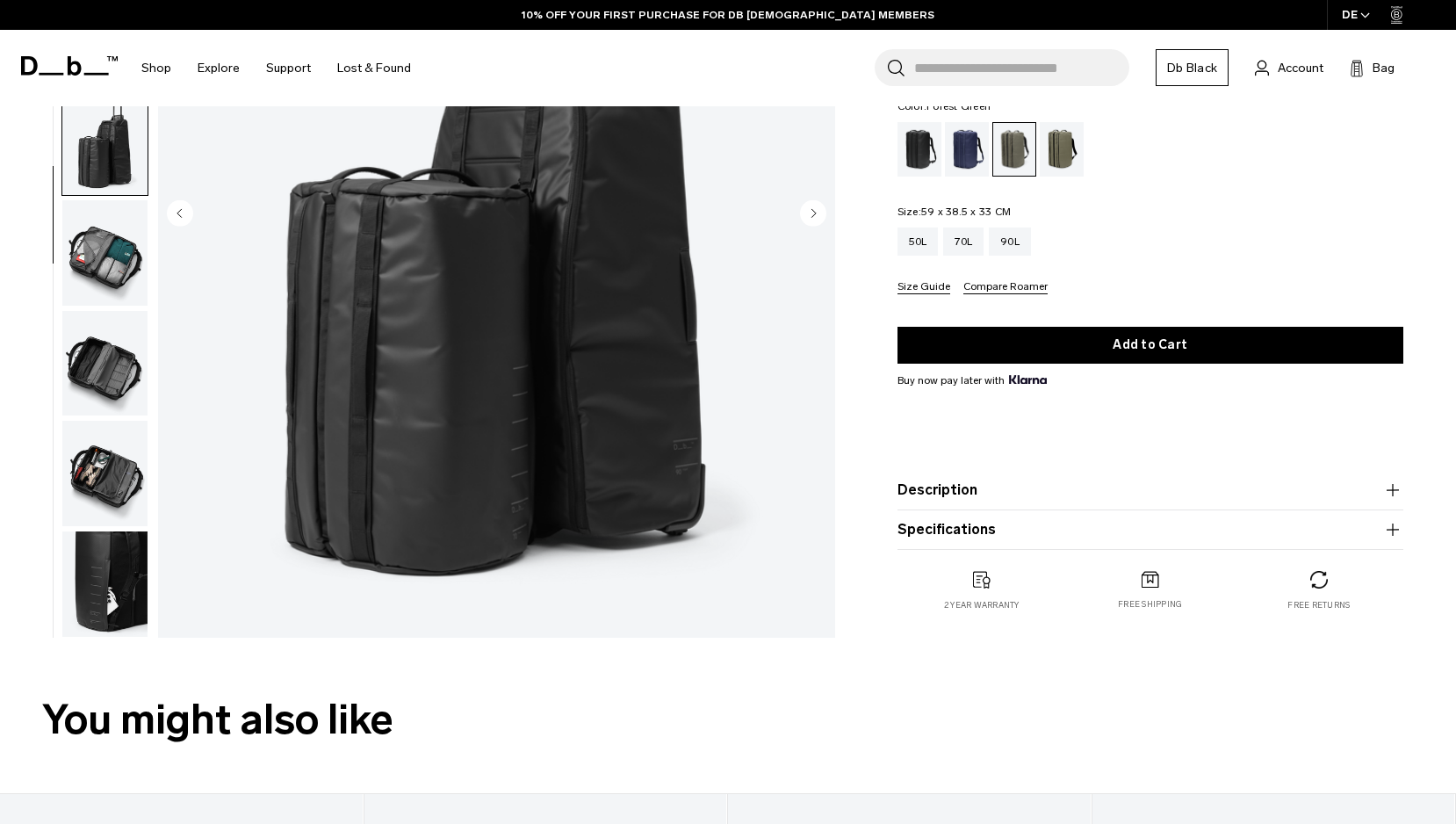
click at [109, 468] on img "button" at bounding box center [105, 473] width 85 height 105
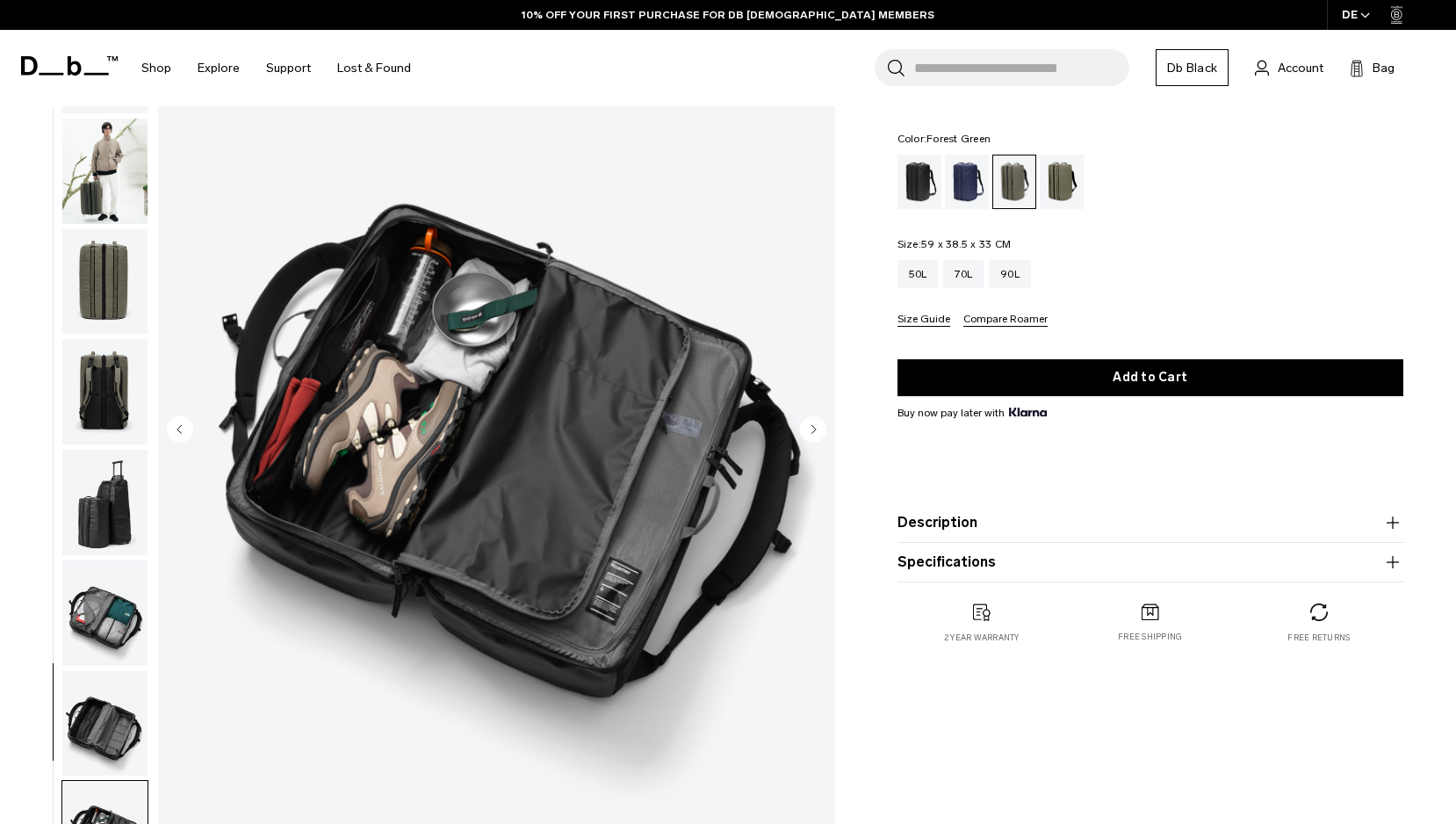
scroll to position [108, 0]
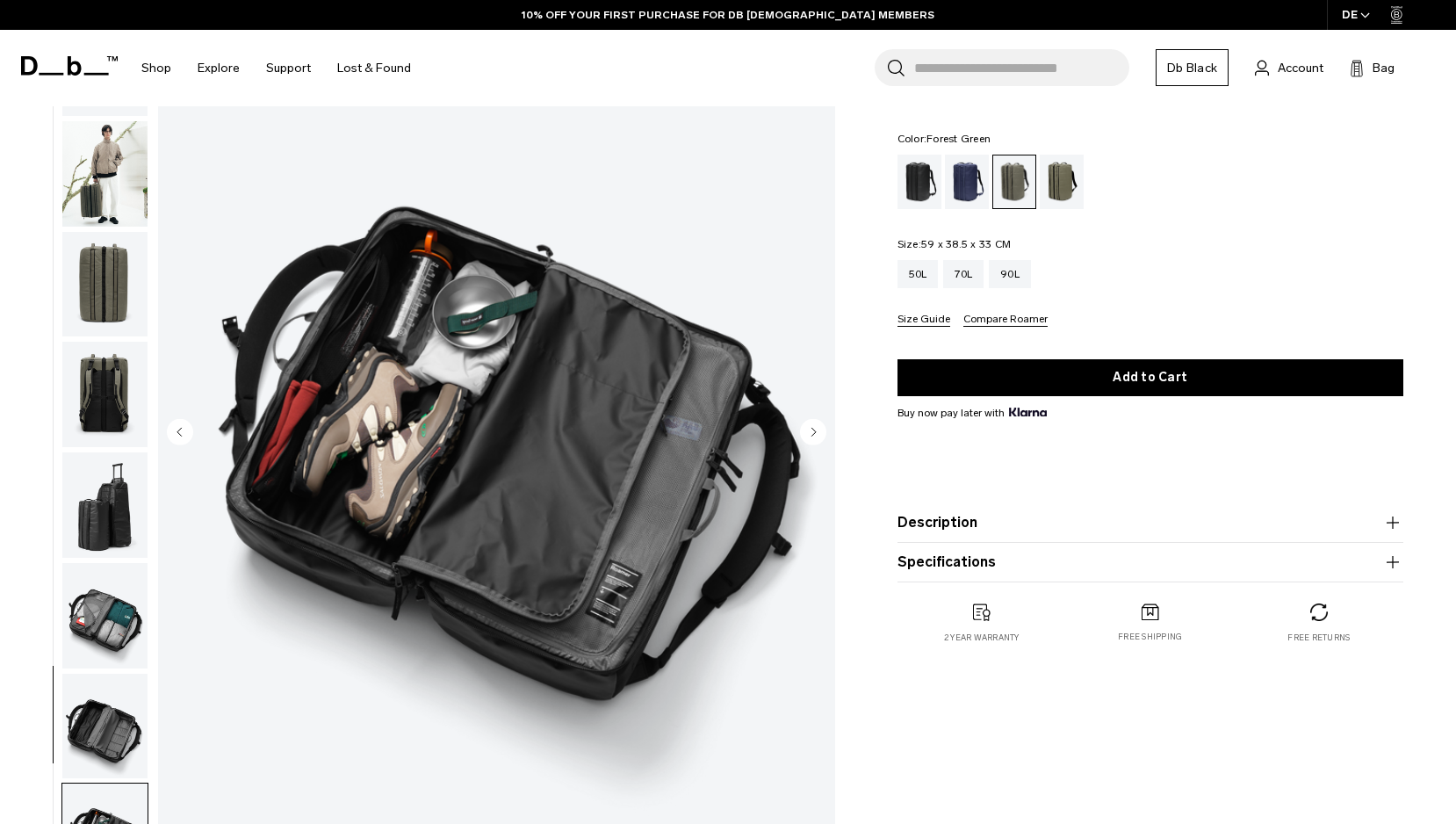
click at [105, 742] on img "button" at bounding box center [105, 727] width 85 height 105
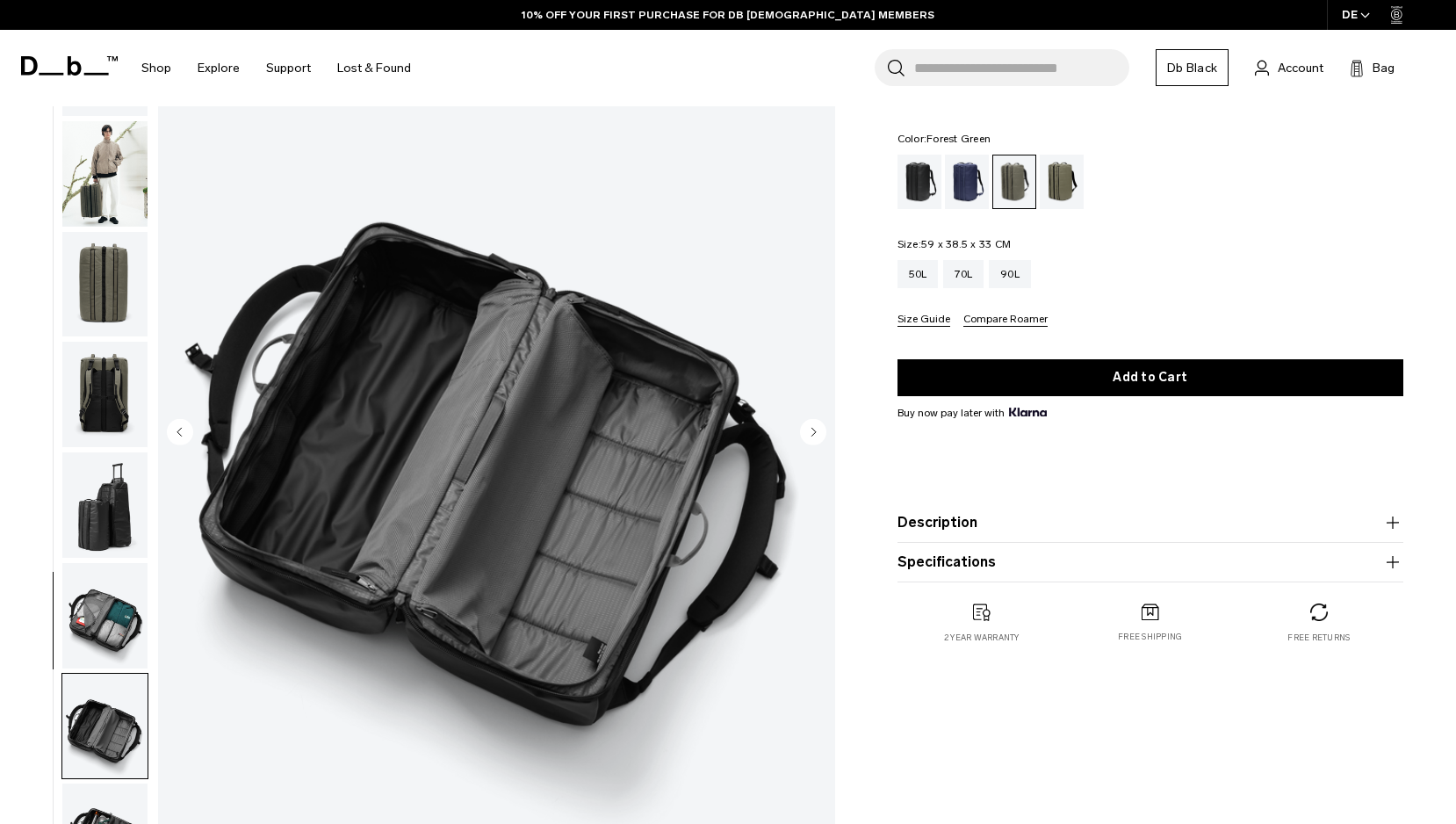
scroll to position [157, 0]
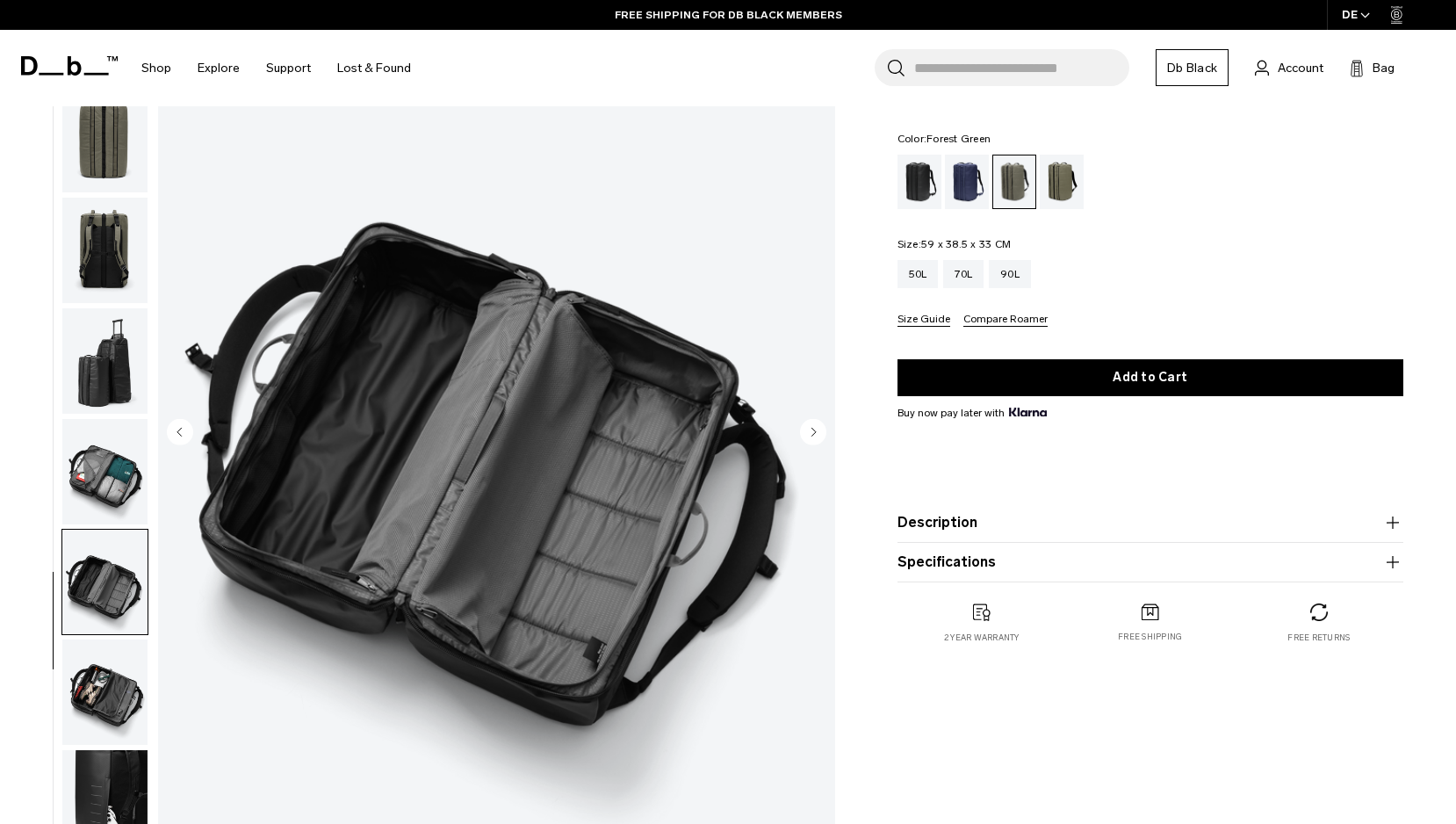
click at [98, 565] on img "button" at bounding box center [105, 582] width 85 height 105
click at [98, 679] on img "button" at bounding box center [105, 692] width 85 height 105
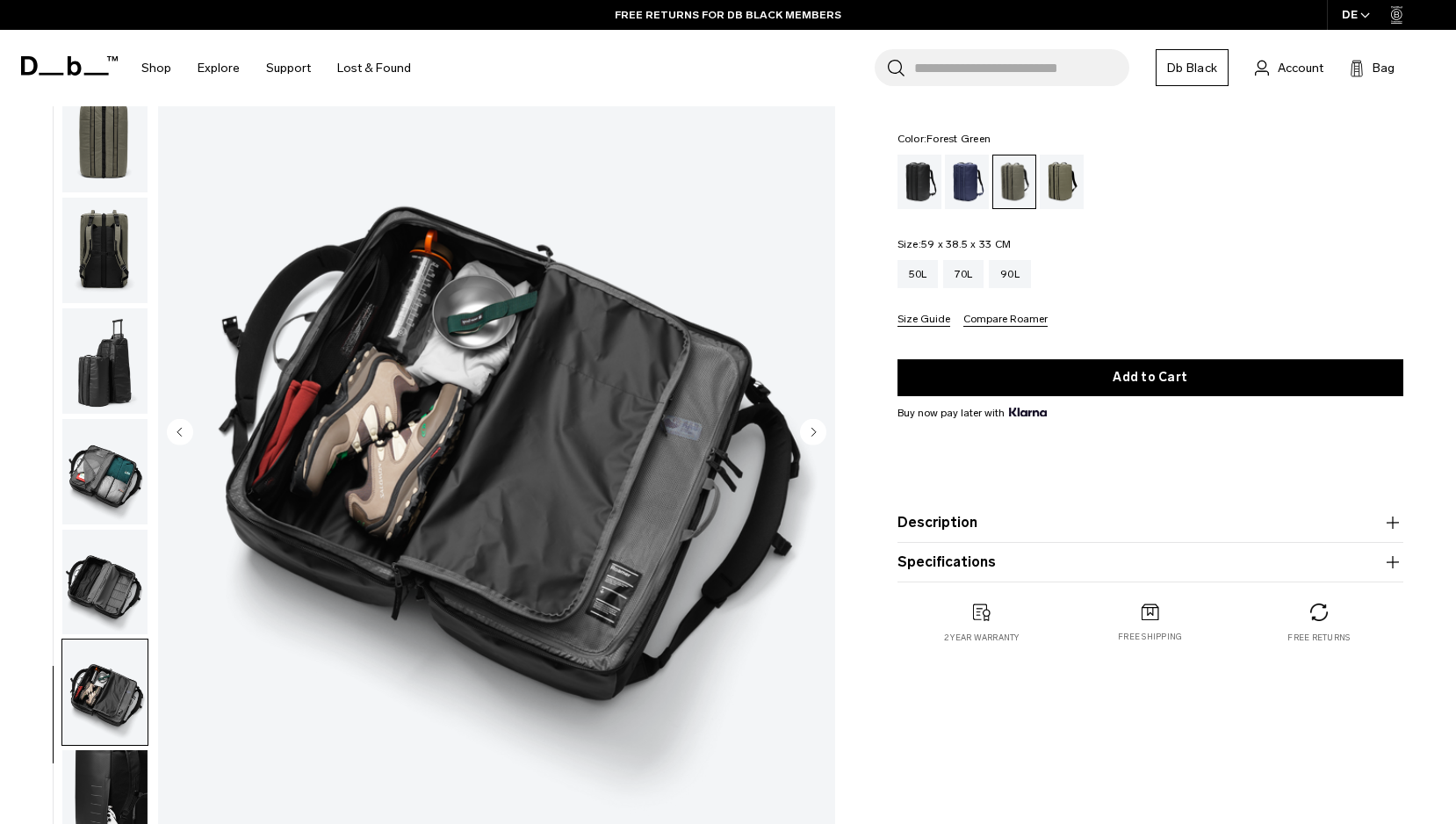
click at [104, 452] on img "button" at bounding box center [105, 472] width 85 height 105
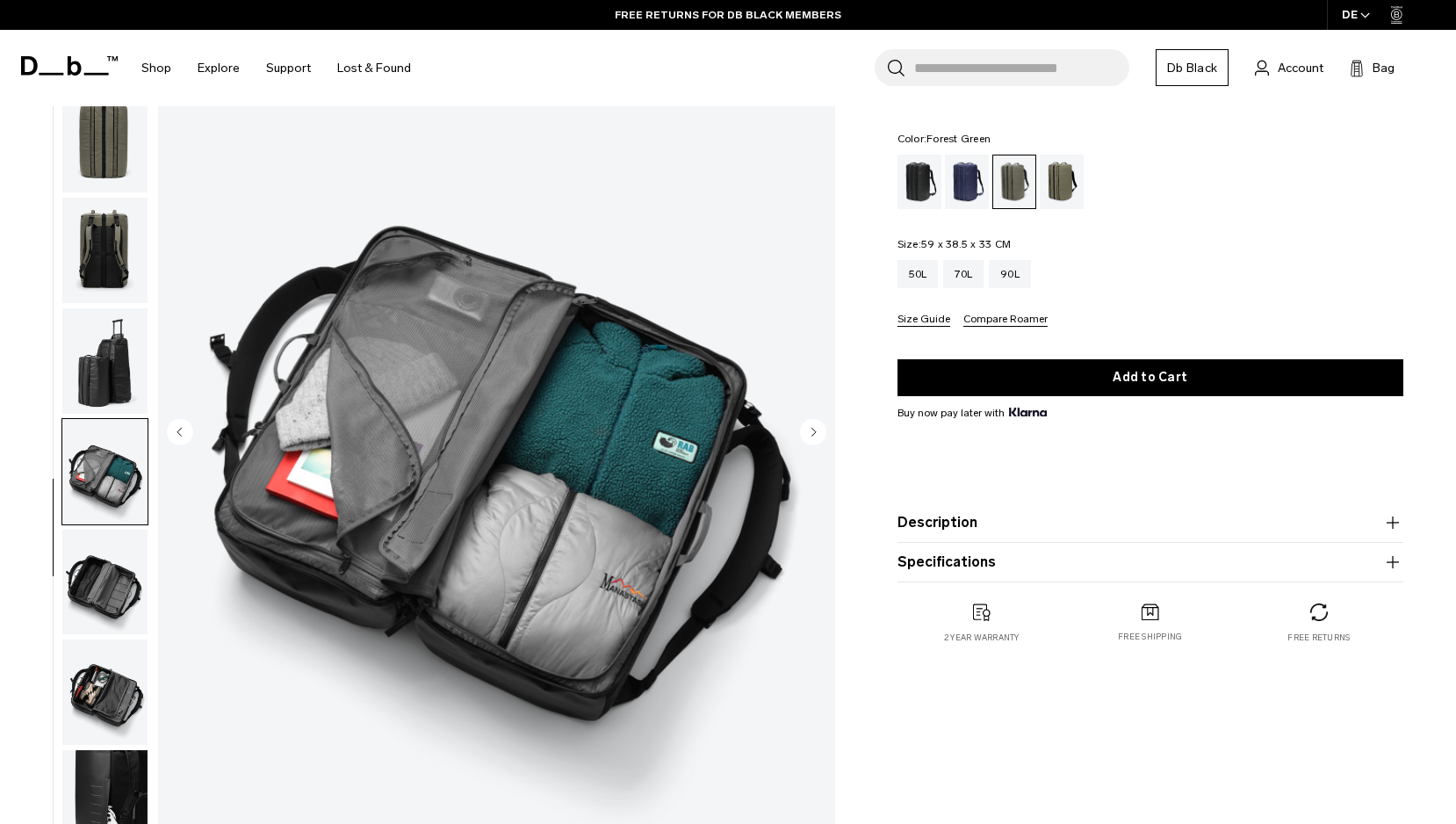
click at [103, 341] on img "button" at bounding box center [105, 361] width 85 height 105
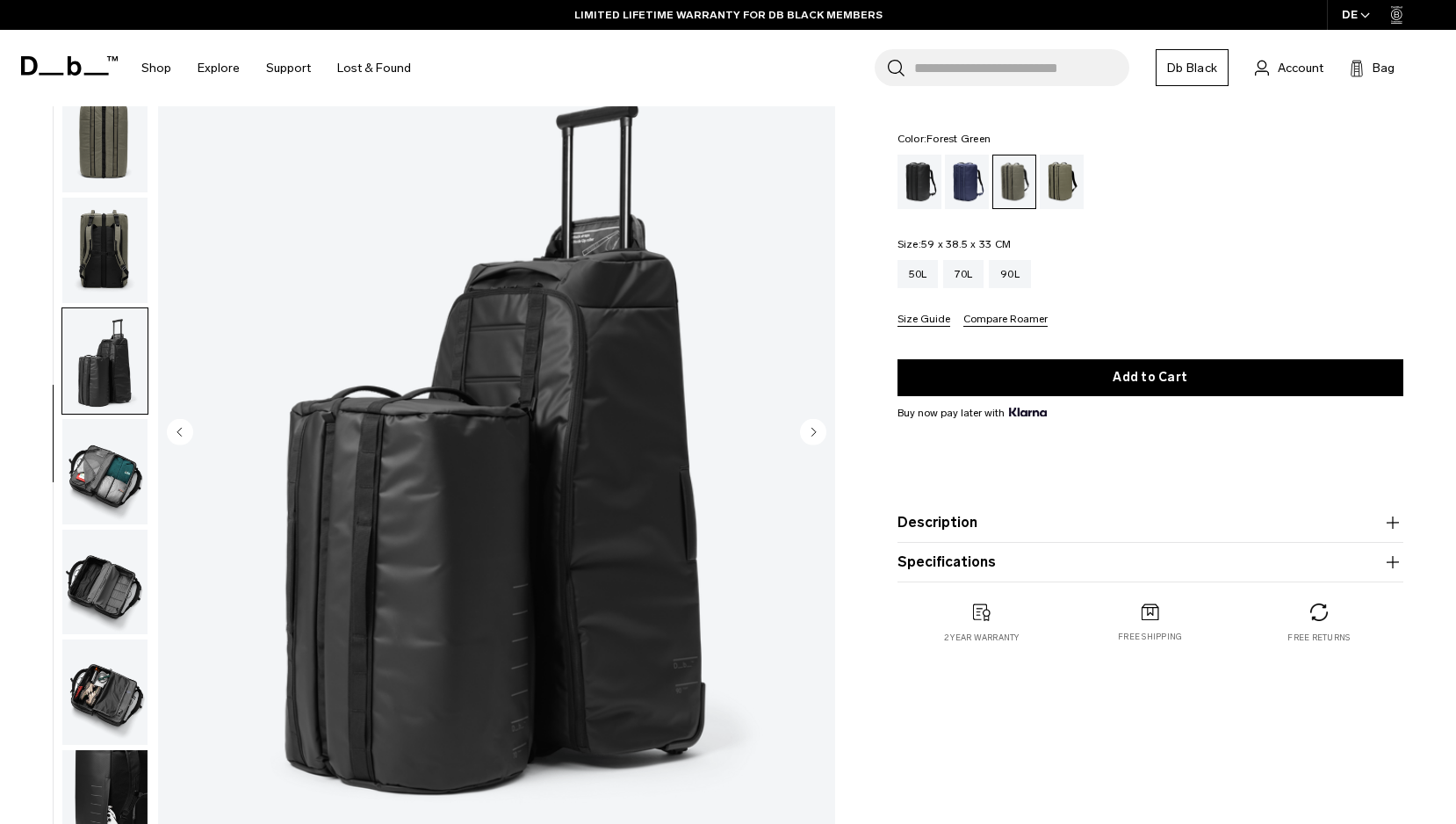
click at [104, 250] on img "button" at bounding box center [105, 250] width 85 height 105
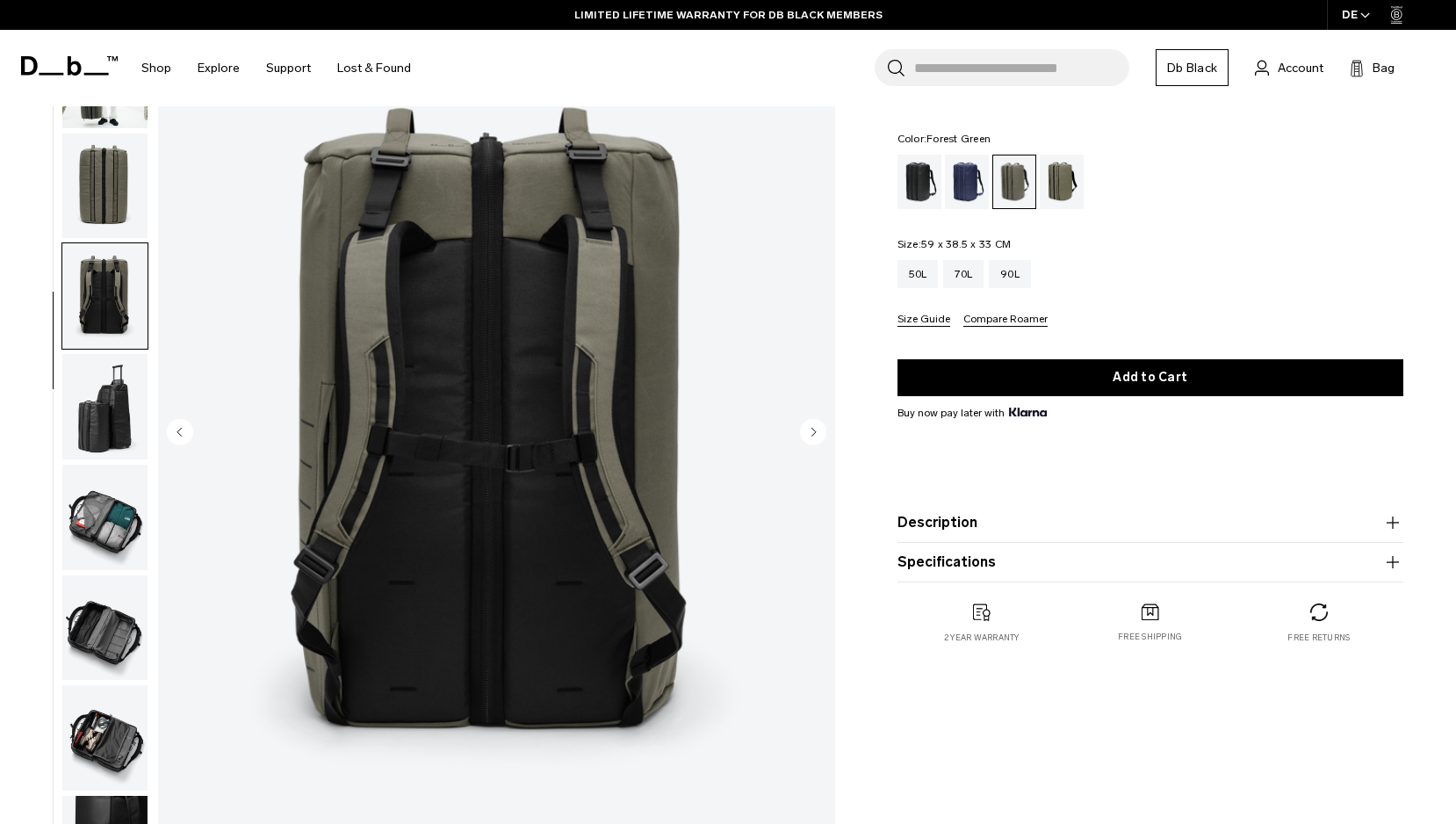
scroll to position [94, 0]
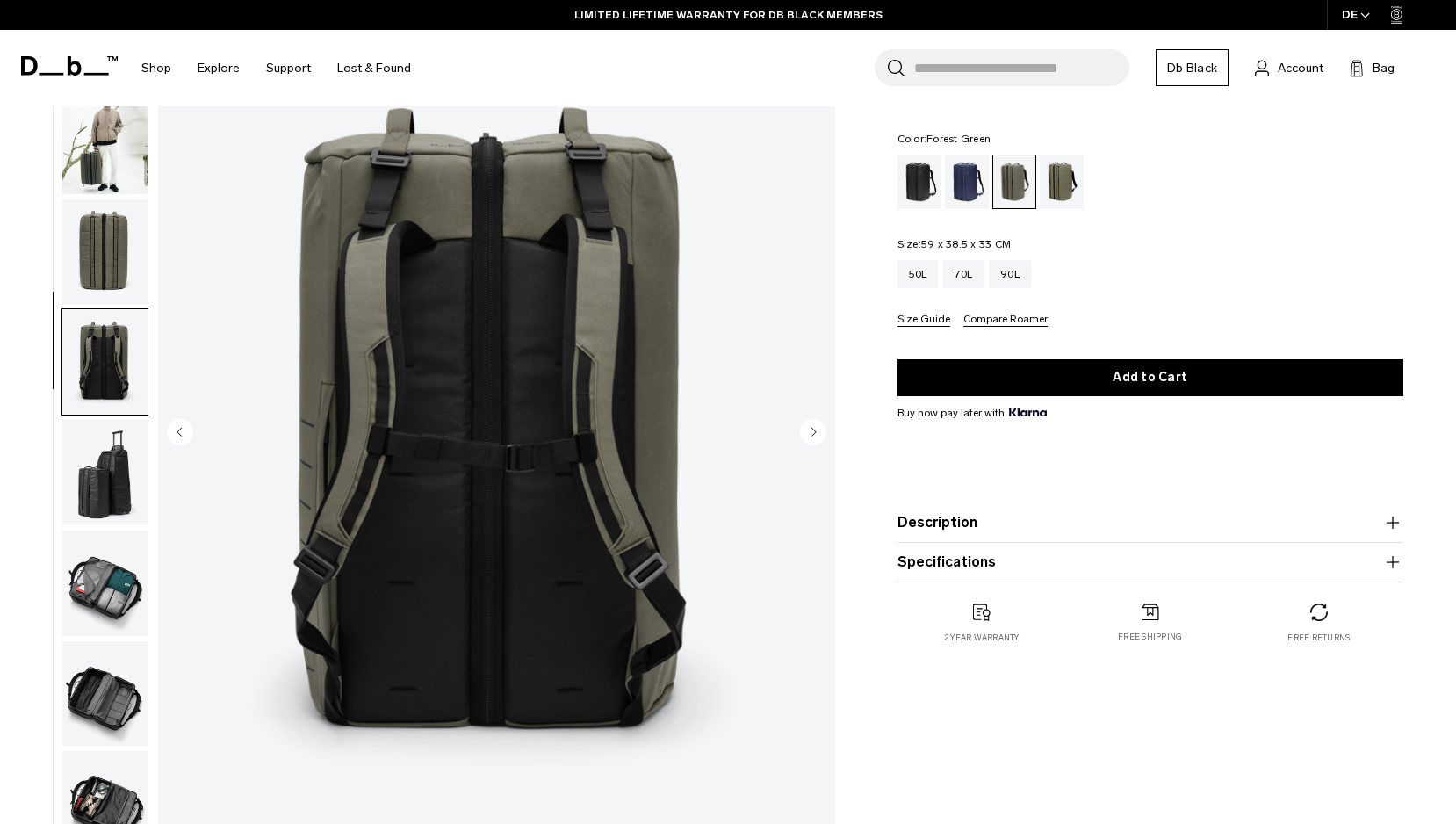
click at [104, 250] on img "button" at bounding box center [105, 252] width 85 height 105
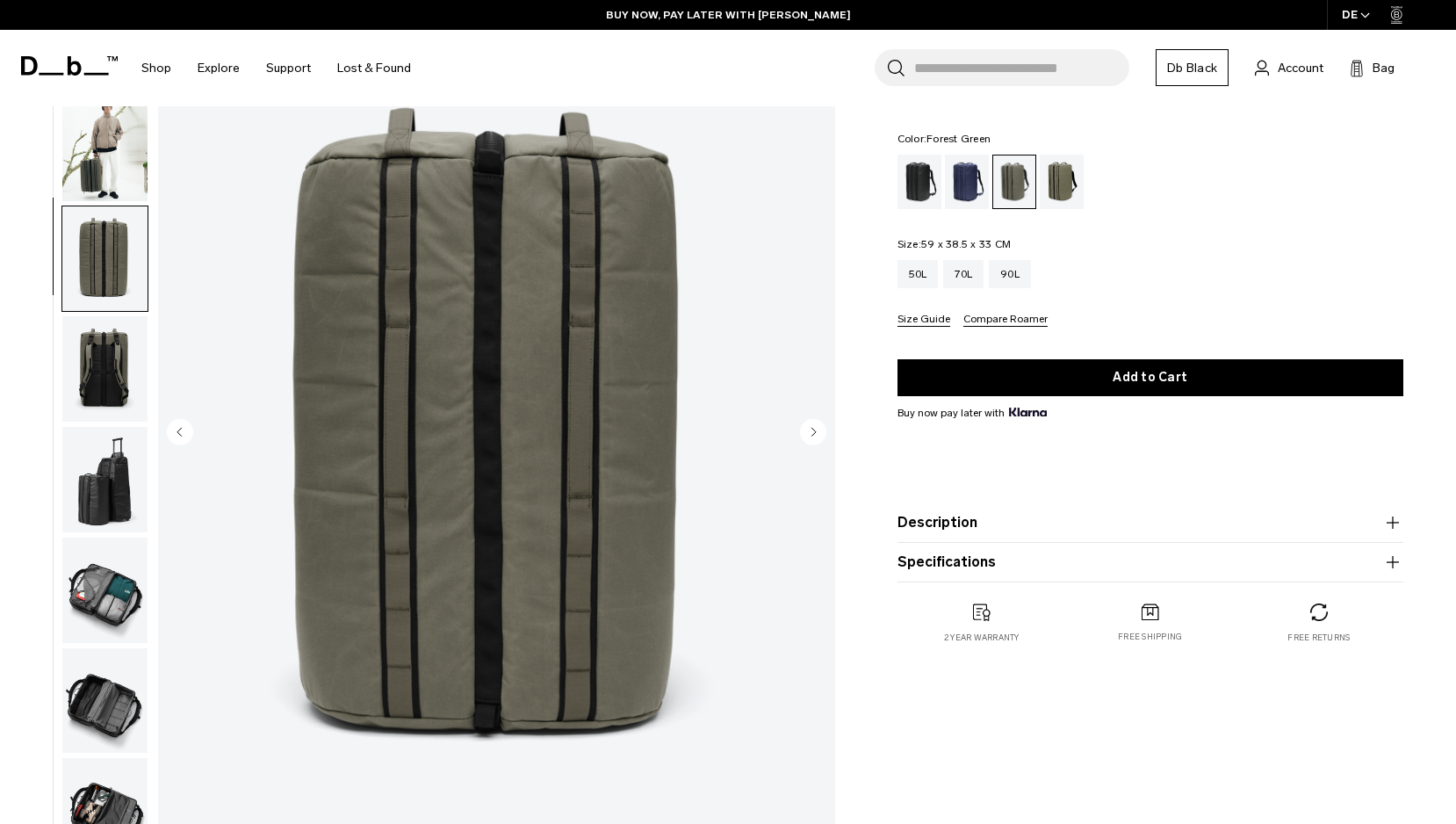
scroll to position [26, 0]
click at [104, 250] on img "button" at bounding box center [105, 259] width 85 height 105
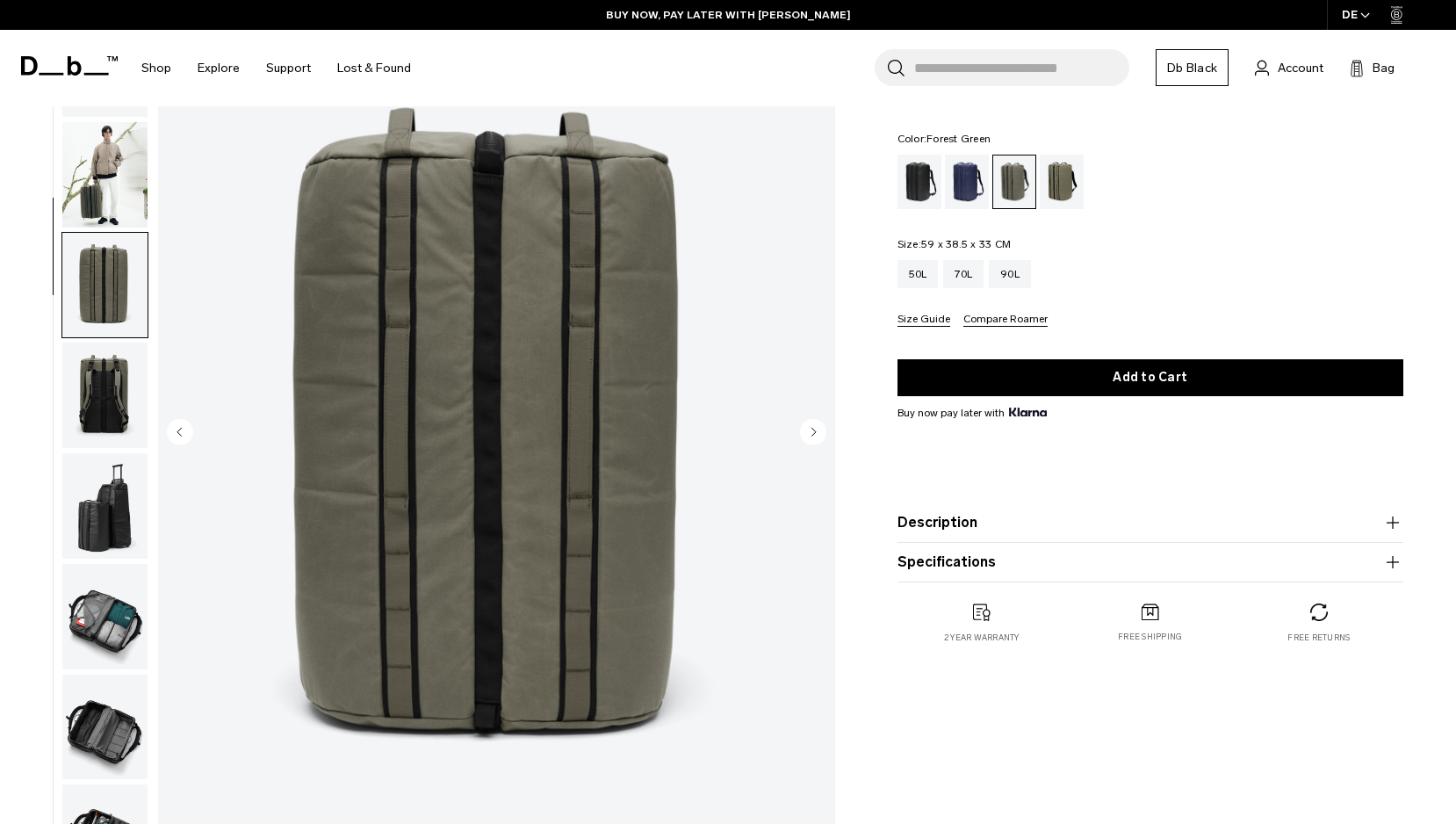
scroll to position [0, 0]
click at [919, 277] on div "50L" at bounding box center [918, 274] width 41 height 28
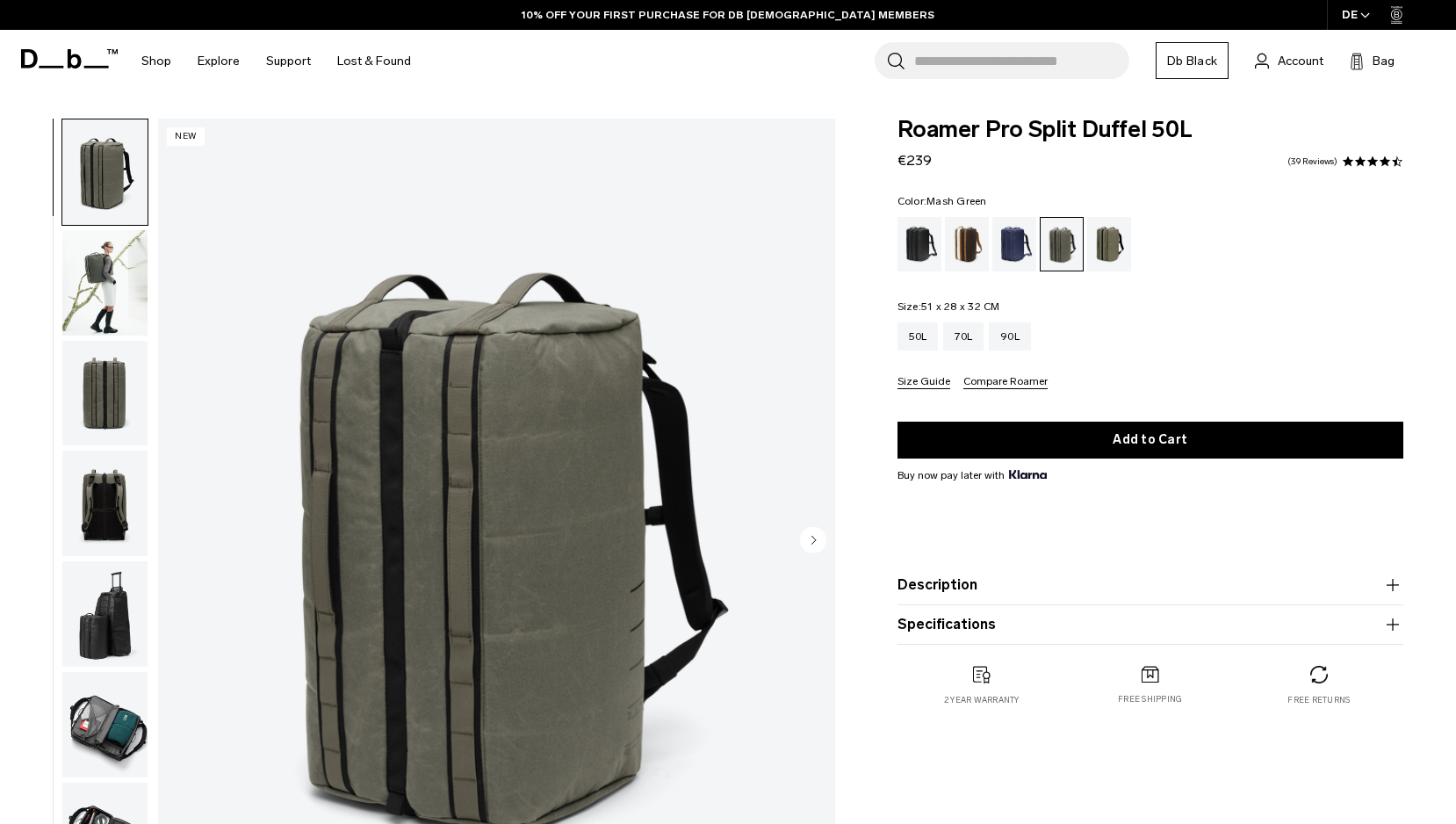
click at [1106, 245] on div "Mash Green" at bounding box center [1109, 244] width 45 height 54
